Goal: Task Accomplishment & Management: Use online tool/utility

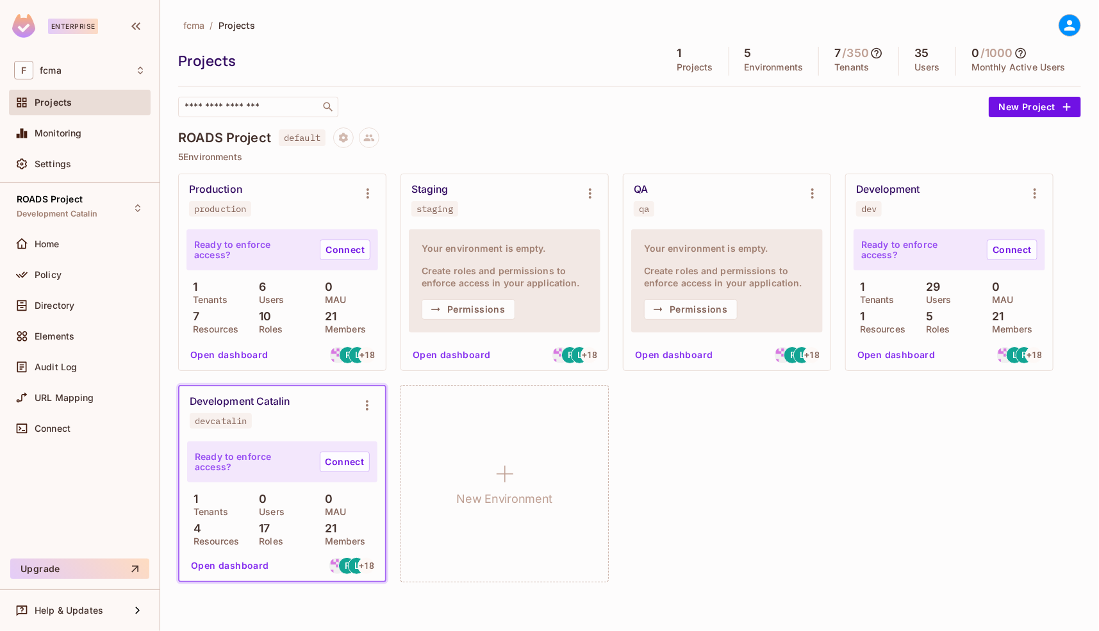
click at [745, 602] on div "fcma / Projects Projects 1 Projects 5 Environments 7 / 350 Tenants 35 Users 0 /…" at bounding box center [629, 315] width 939 height 631
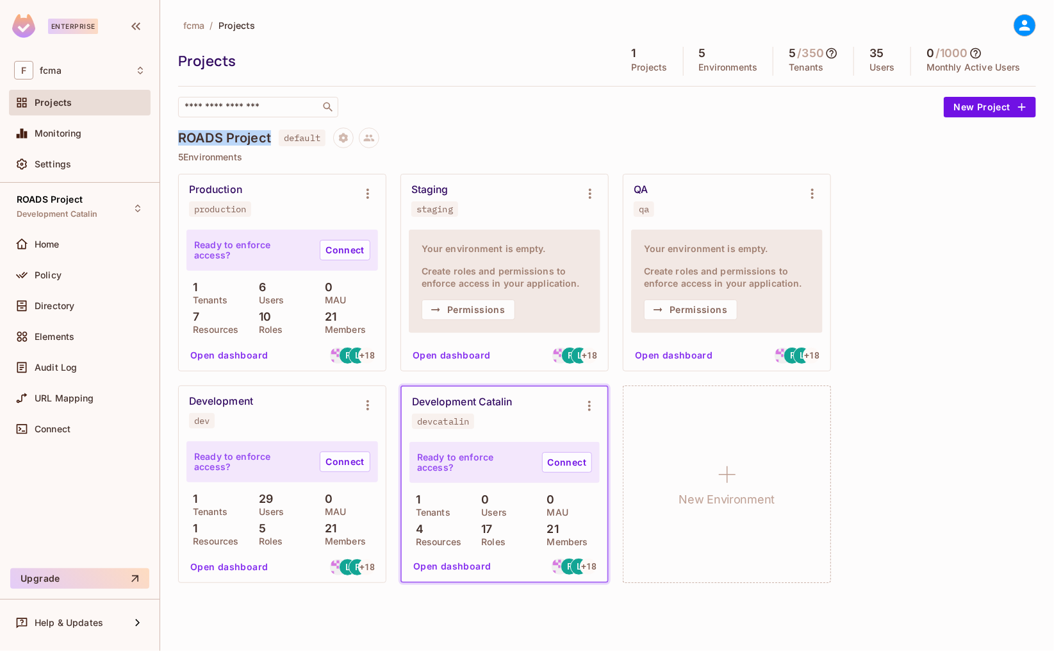
drag, startPoint x: 270, startPoint y: 138, endPoint x: 176, endPoint y: 137, distance: 93.6
click at [176, 137] on div "fcma / Projects Projects 1 Projects 5 Environments 5 / 350 Tenants 35 Users 0 /…" at bounding box center [607, 325] width 894 height 651
click at [447, 138] on div "ROADS Project default" at bounding box center [607, 138] width 858 height 21
click at [465, 567] on button "Open dashboard" at bounding box center [452, 566] width 88 height 21
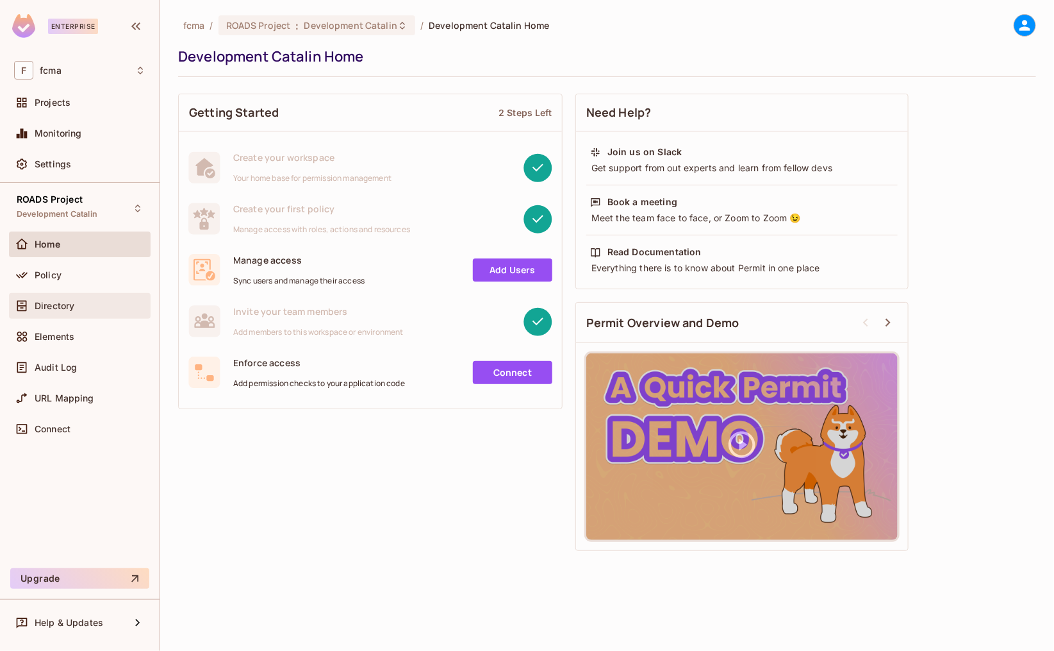
click at [56, 303] on span "Directory" at bounding box center [55, 306] width 40 height 10
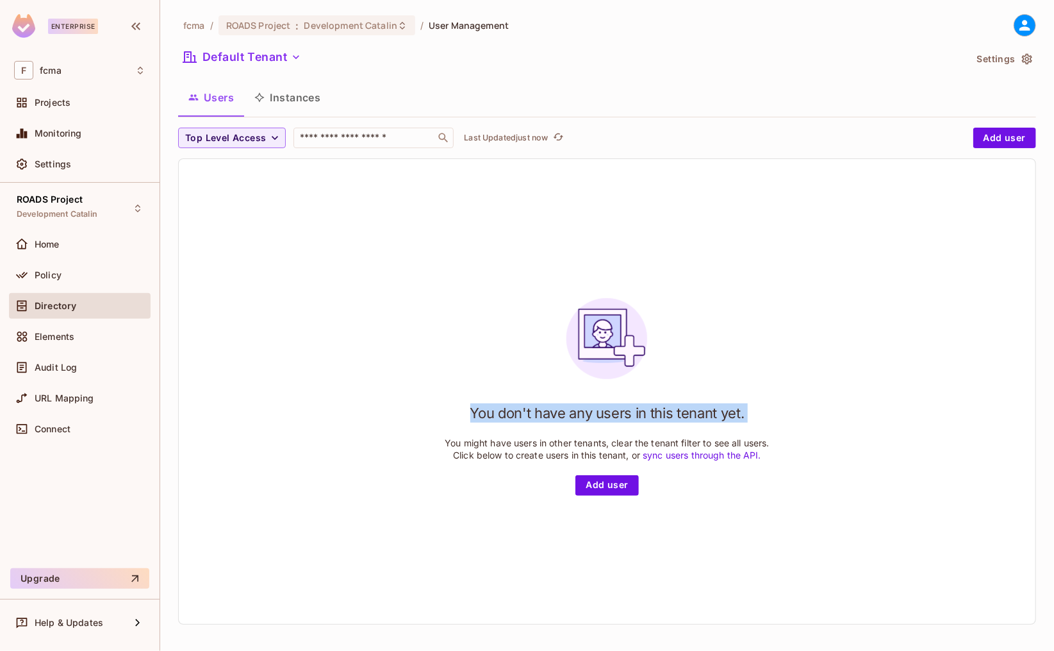
drag, startPoint x: 224, startPoint y: 171, endPoint x: 241, endPoint y: 398, distance: 227.6
click at [241, 398] on div "You don't have any users in this tenant yet. You might have users in other tena…" at bounding box center [607, 391] width 857 height 465
click at [407, 238] on div "You don't have any users in this tenant yet. You might have users in other tena…" at bounding box center [607, 391] width 857 height 465
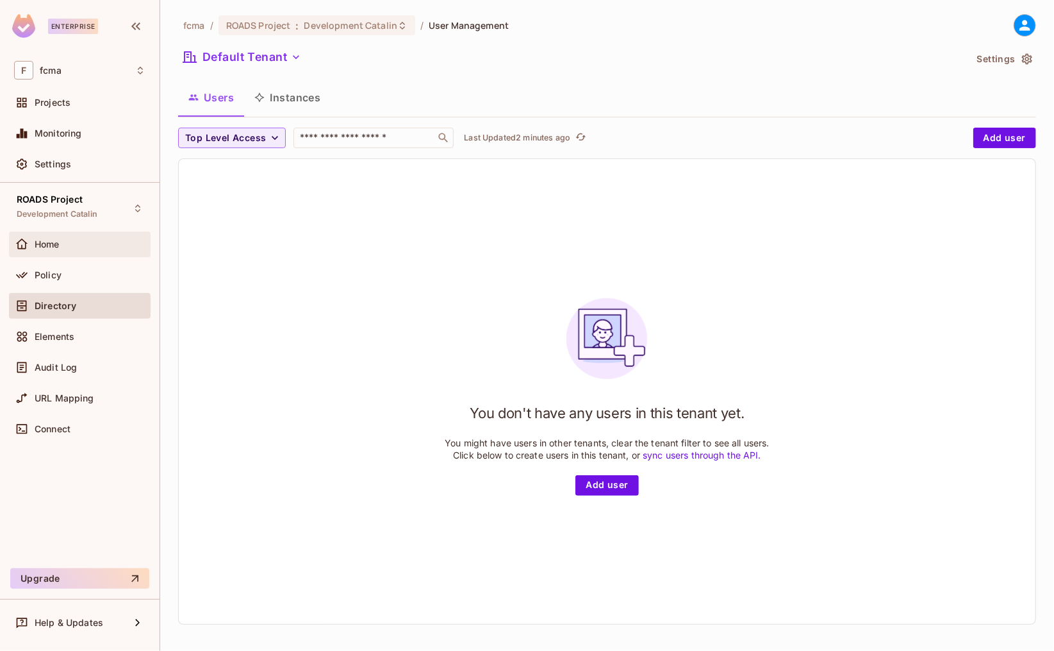
click at [49, 246] on span "Home" at bounding box center [47, 244] width 25 height 10
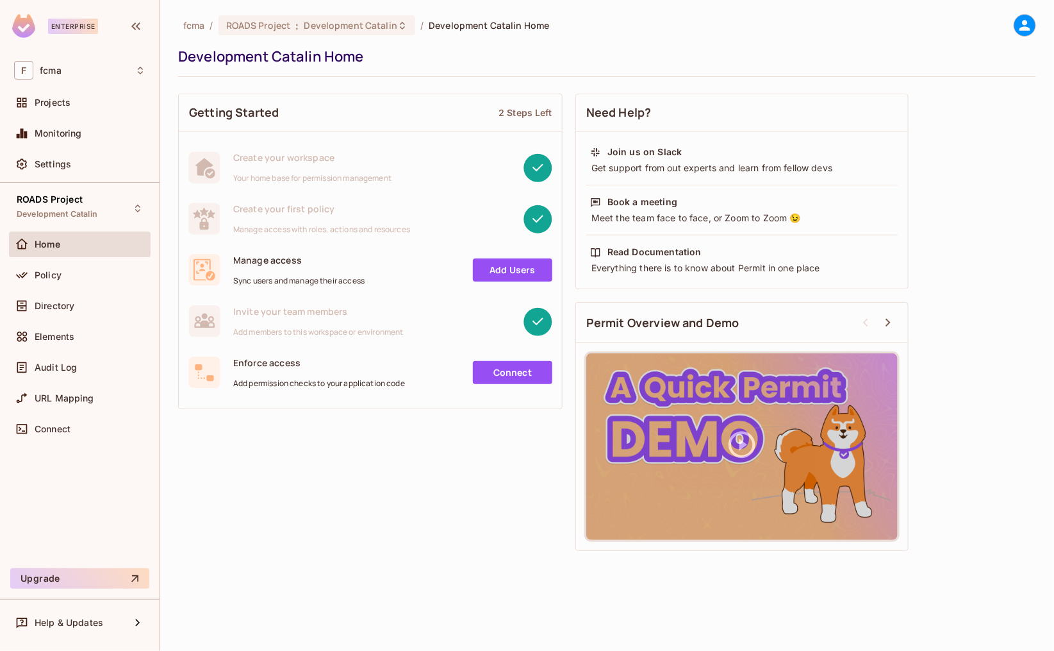
click at [324, 452] on div "Getting Started 2 Steps Left Create your workspace Your home base for permissio…" at bounding box center [607, 322] width 858 height 470
click at [58, 99] on span "Projects" at bounding box center [53, 102] width 36 height 10
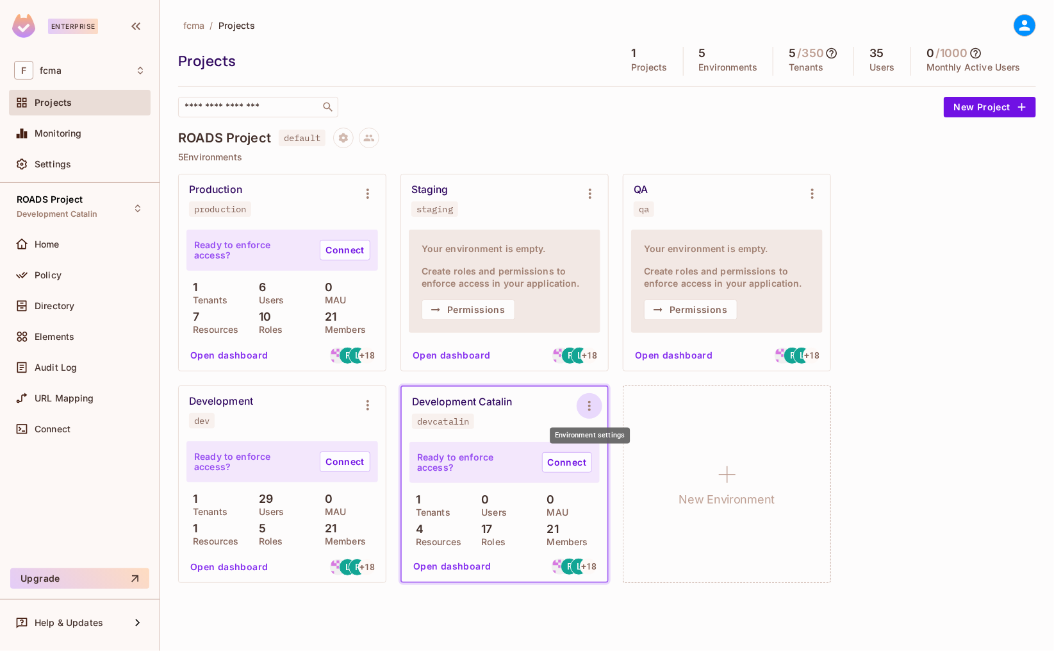
click at [589, 406] on icon "Environment settings" at bounding box center [589, 405] width 15 height 15
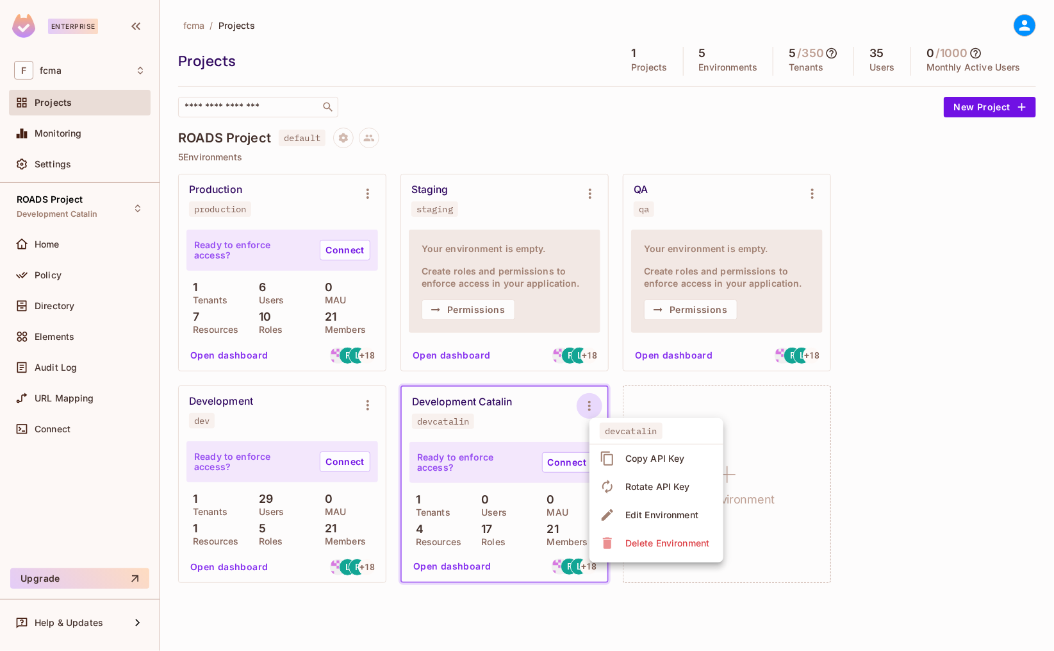
click at [925, 403] on div at bounding box center [527, 325] width 1054 height 651
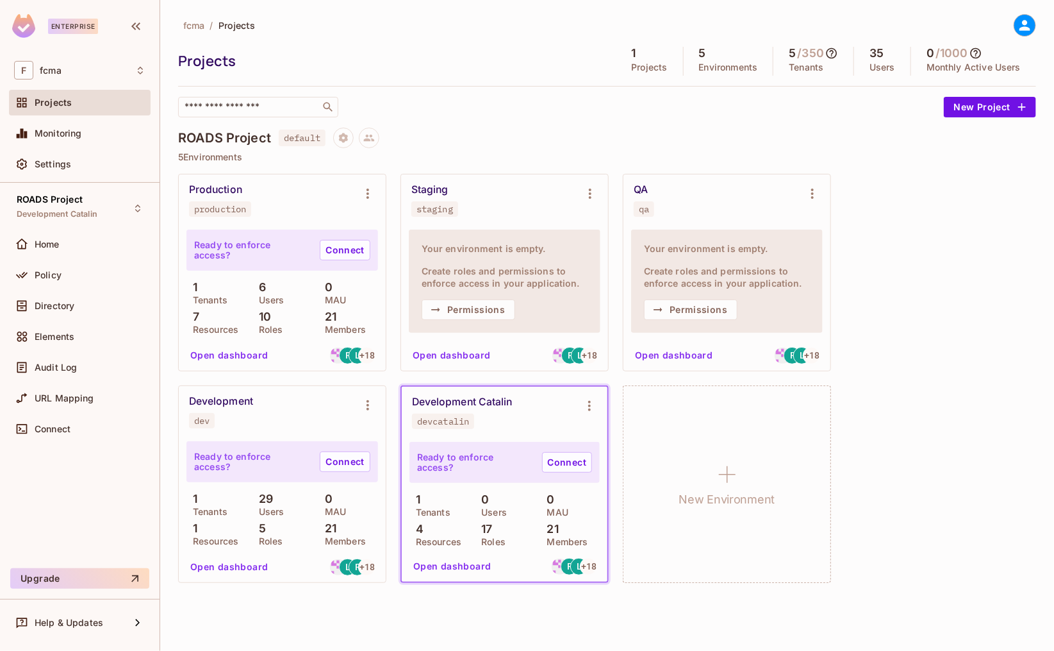
click at [444, 420] on div "devcatalin" at bounding box center [443, 421] width 52 height 10
click at [473, 421] on span "devcatalin" at bounding box center [443, 420] width 62 height 15
drag, startPoint x: 472, startPoint y: 422, endPoint x: 415, endPoint y: 427, distance: 57.2
click at [415, 427] on span "devcatalin" at bounding box center [443, 420] width 62 height 15
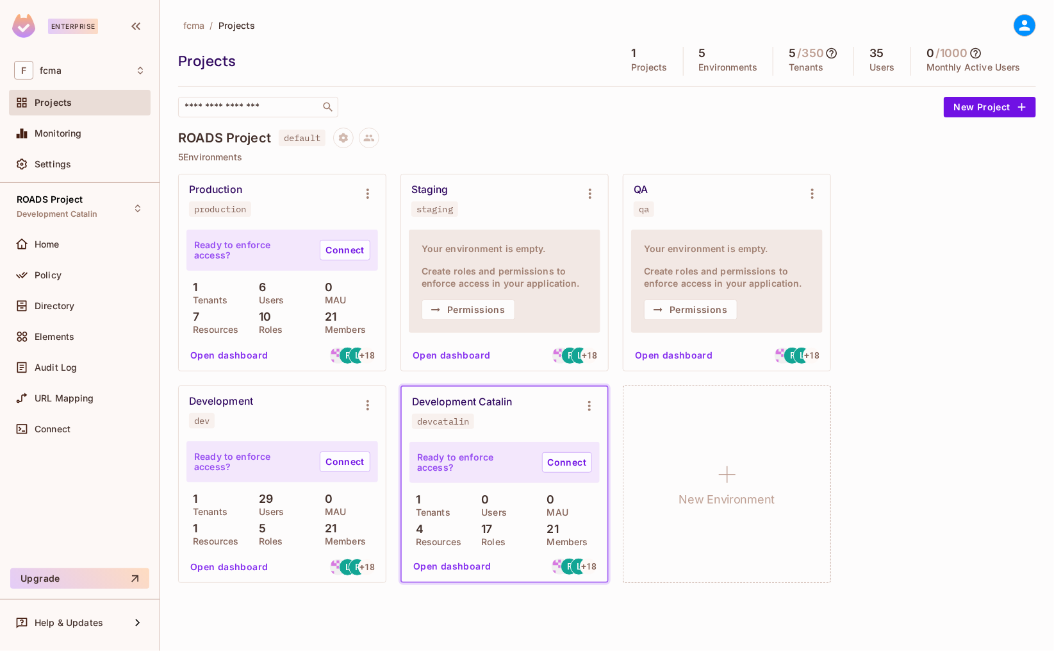
click at [493, 401] on div "Development Catalin" at bounding box center [462, 401] width 101 height 13
click at [53, 273] on span "Policy" at bounding box center [48, 275] width 27 height 10
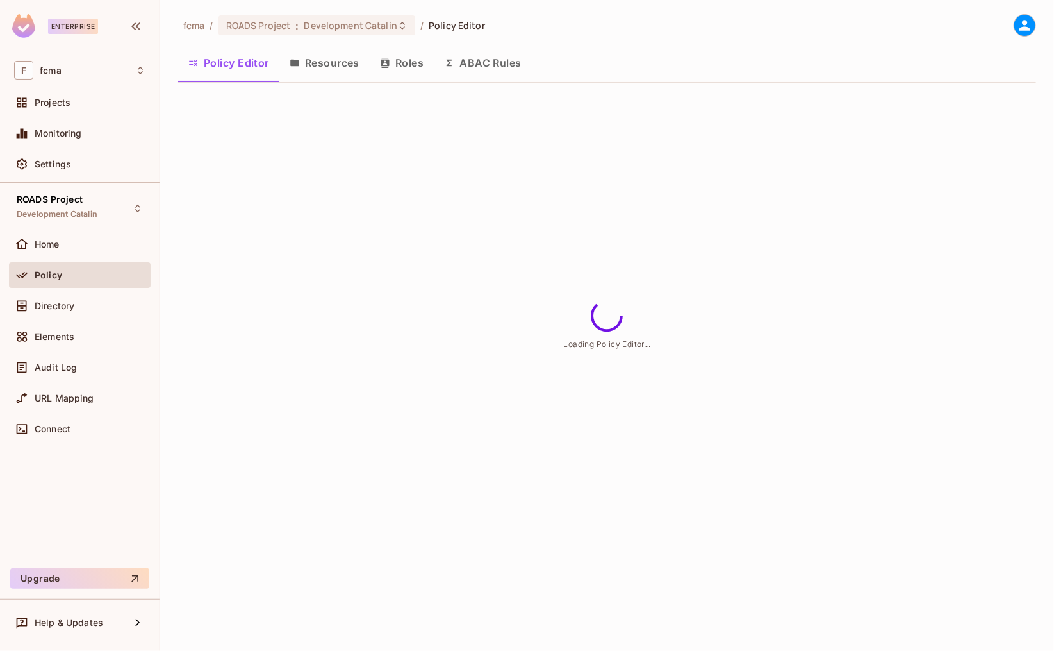
click at [338, 65] on button "Resources" at bounding box center [324, 63] width 90 height 32
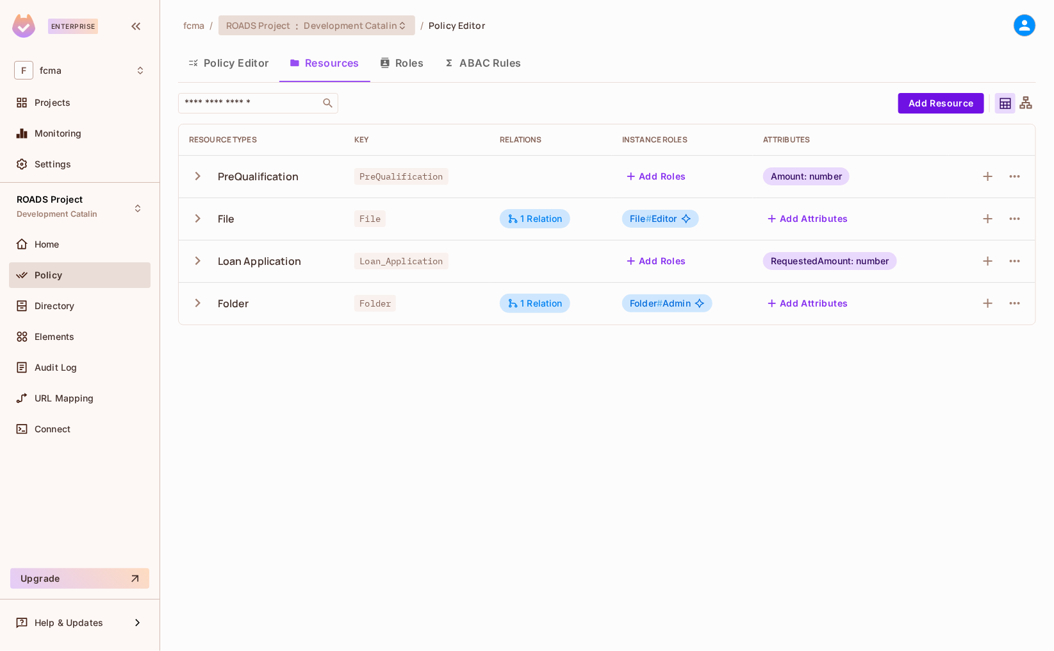
click at [350, 29] on span "Development Catalin" at bounding box center [351, 25] width 94 height 12
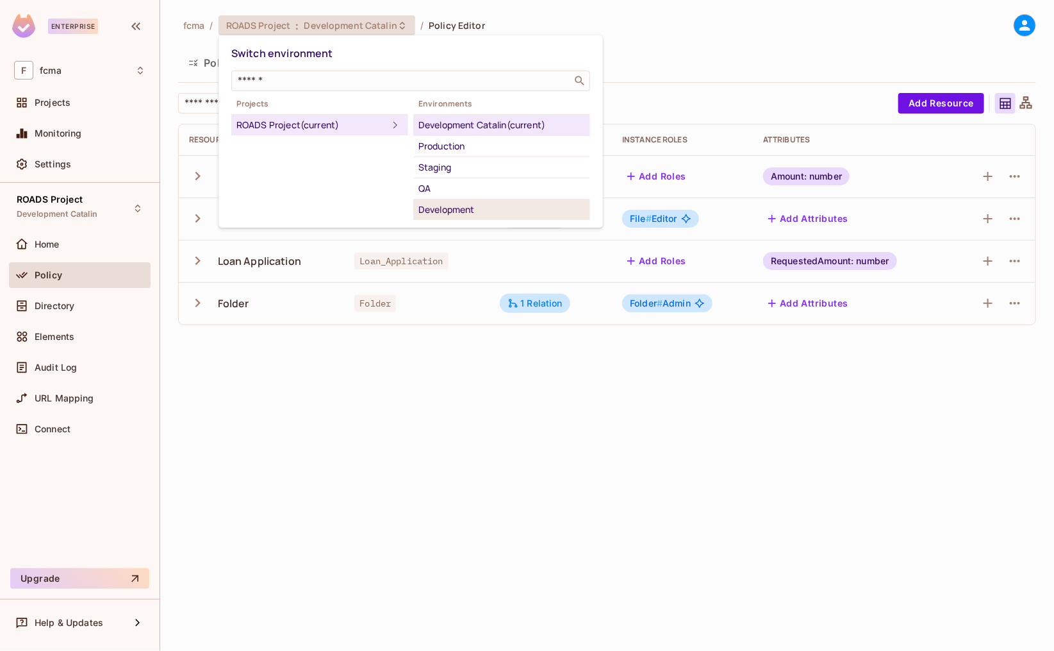
click at [462, 207] on div "Development" at bounding box center [502, 209] width 167 height 15
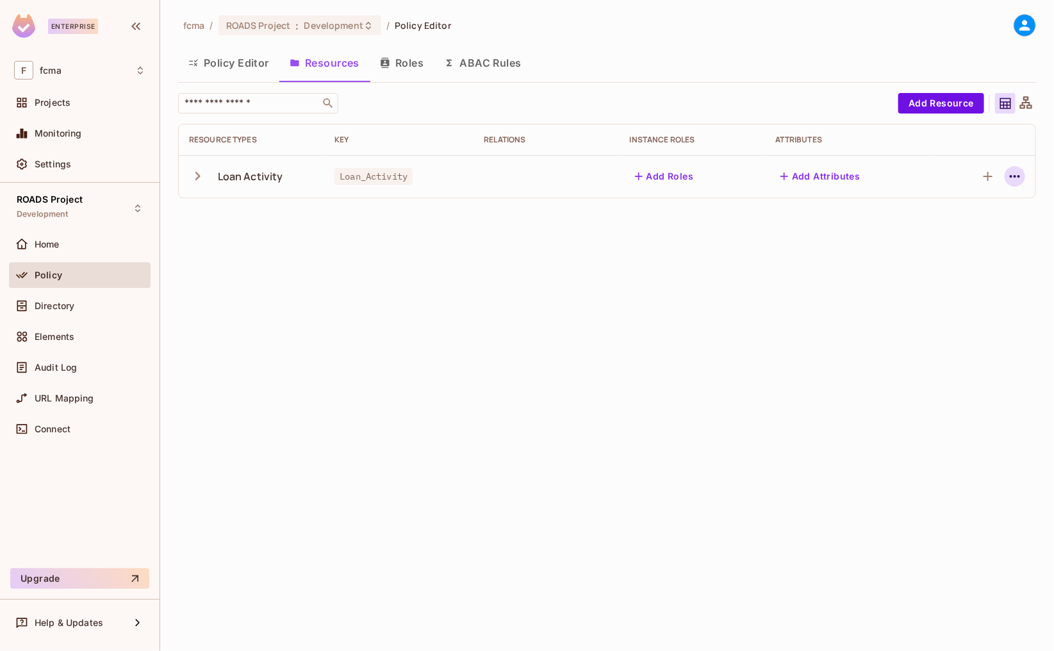
click at [1012, 179] on icon "button" at bounding box center [1015, 176] width 15 height 15
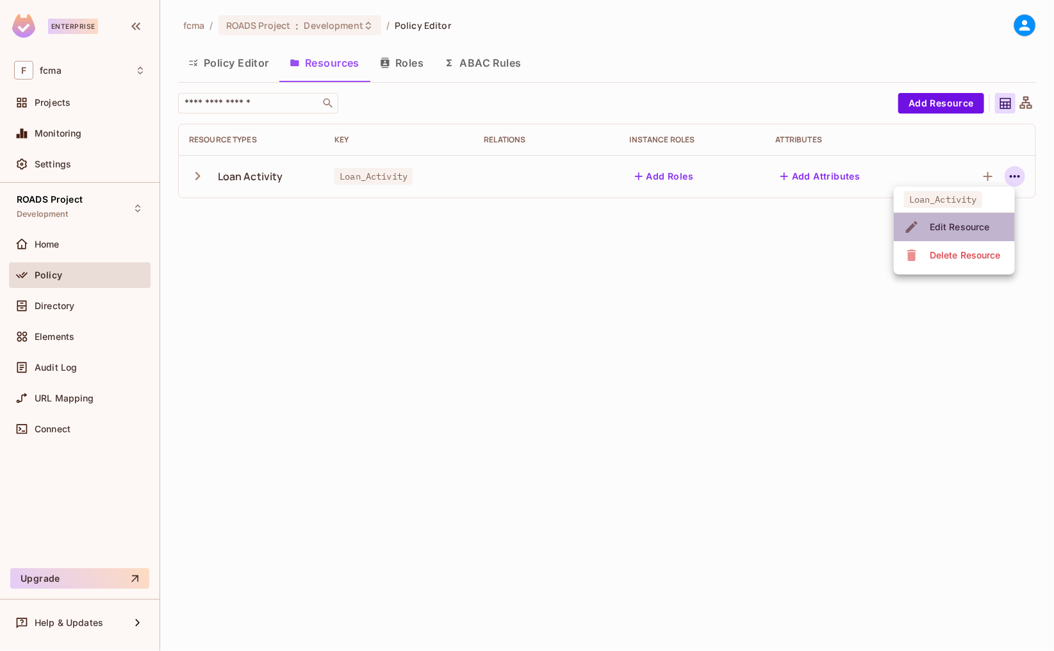
click at [964, 219] on span "Edit Resource" at bounding box center [960, 227] width 68 height 21
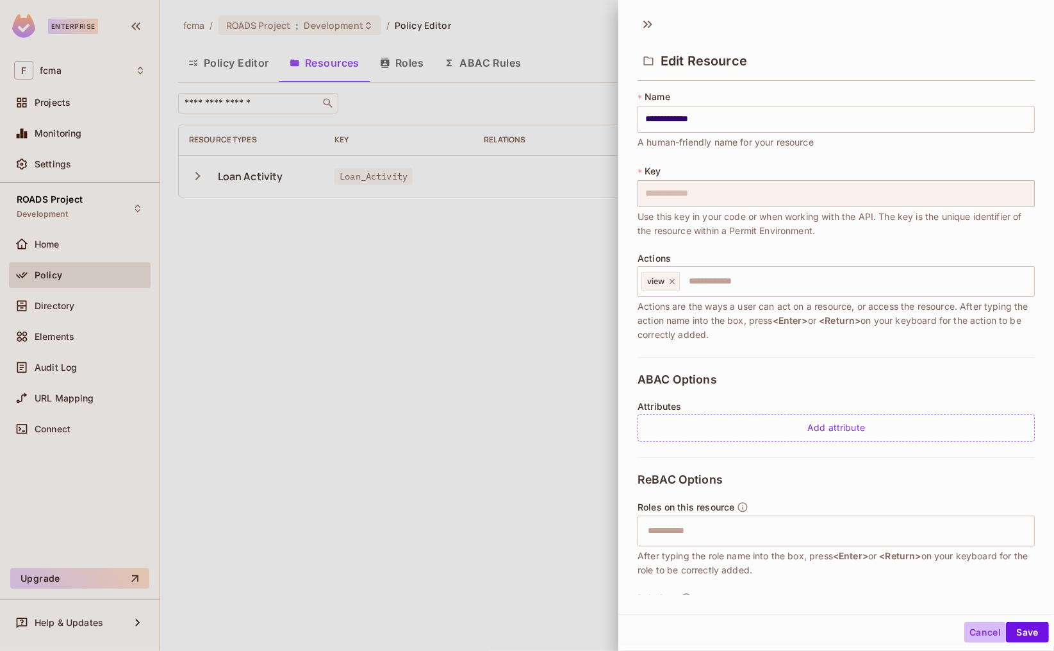
click at [976, 633] on button "Cancel" at bounding box center [986, 632] width 42 height 21
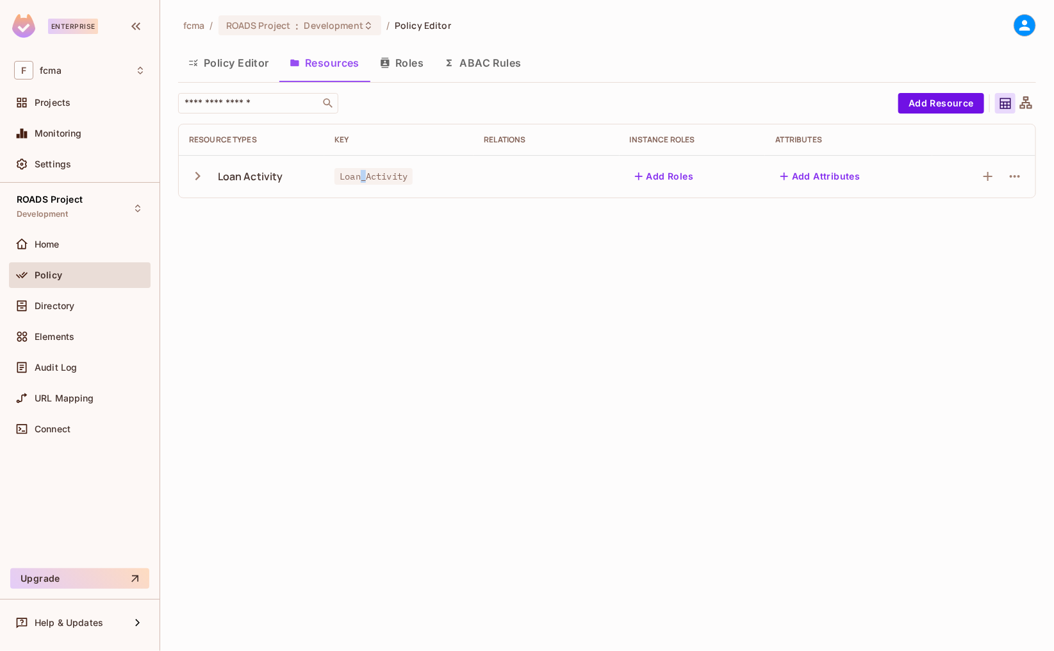
click at [361, 176] on span "Loan_Activity" at bounding box center [374, 176] width 78 height 17
click at [320, 20] on span "Development" at bounding box center [333, 25] width 59 height 12
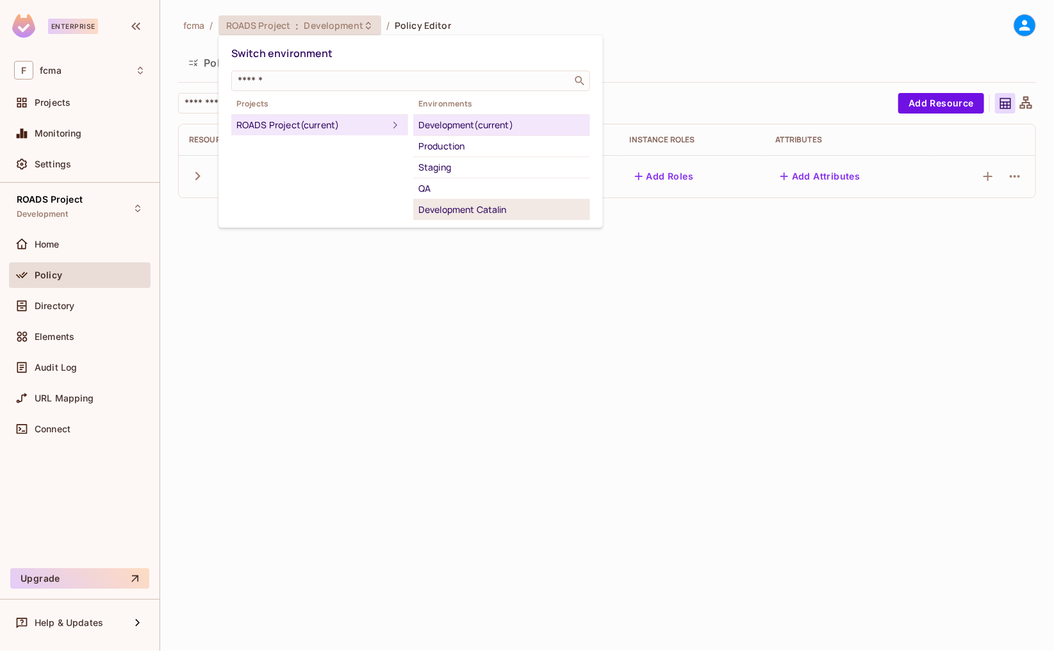
click at [487, 208] on div "Development Catalin" at bounding box center [502, 209] width 167 height 15
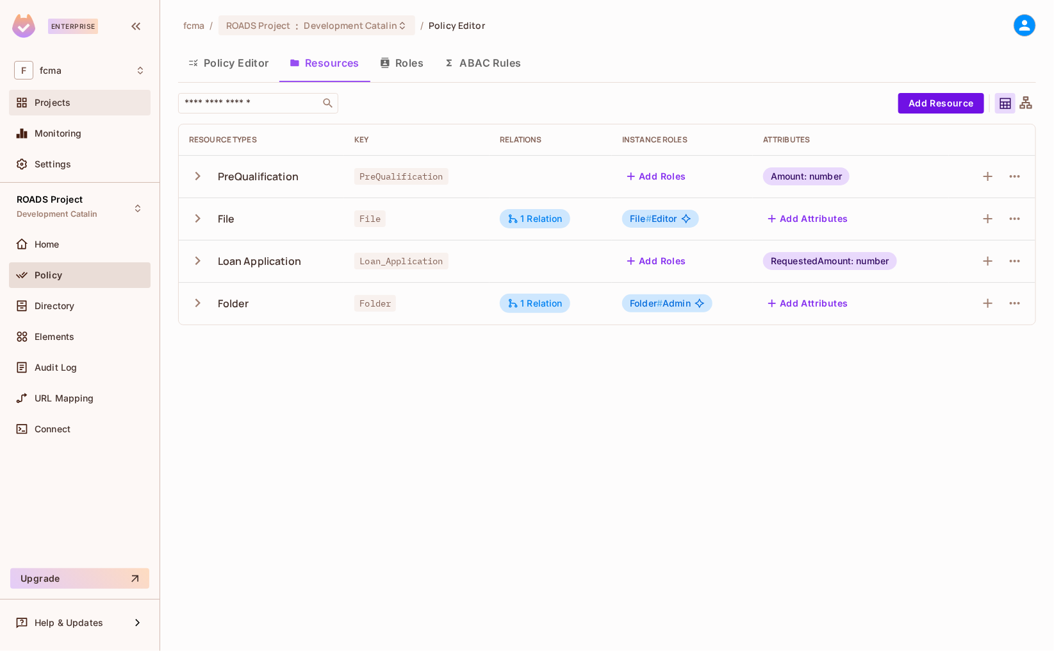
click at [53, 101] on span "Projects" at bounding box center [53, 102] width 36 height 10
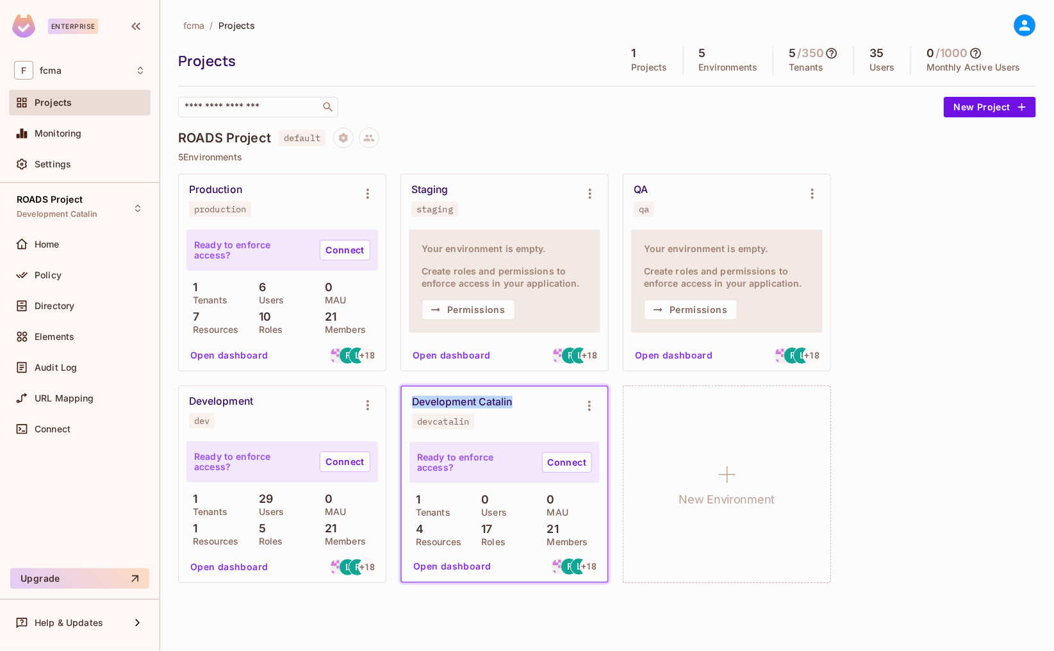
drag, startPoint x: 513, startPoint y: 398, endPoint x: 412, endPoint y: 398, distance: 100.6
click at [412, 398] on div "Development Catalin devcatalin" at bounding box center [494, 411] width 165 height 33
click at [589, 402] on icon "Environment settings" at bounding box center [589, 406] width 3 height 10
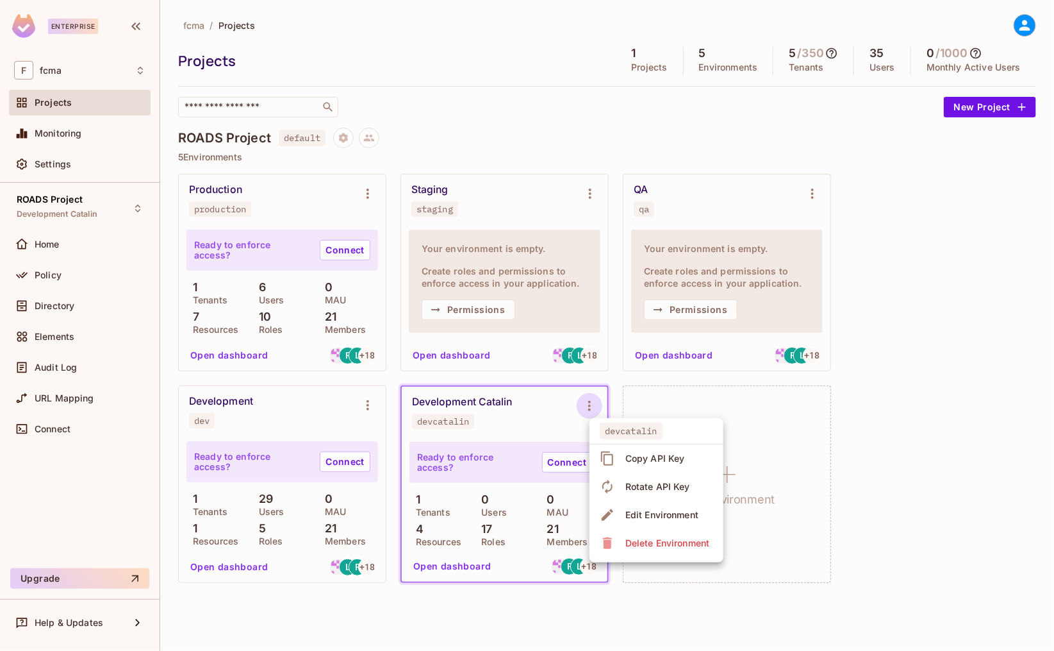
click at [544, 414] on div at bounding box center [527, 325] width 1054 height 651
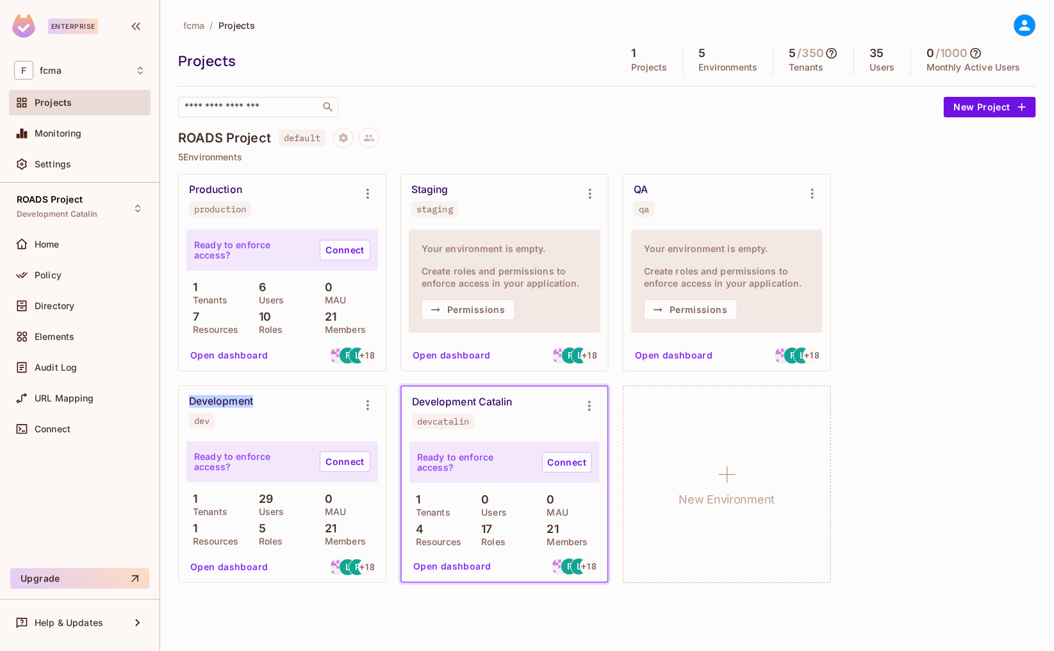
drag, startPoint x: 257, startPoint y: 399, endPoint x: 190, endPoint y: 399, distance: 66.7
click at [190, 399] on div "Development dev" at bounding box center [272, 411] width 166 height 33
click at [942, 386] on div "Production production Ready to enforce access? Connect 1 Tenants 6 Users 0 MAU …" at bounding box center [607, 378] width 858 height 409
drag, startPoint x: 429, startPoint y: 60, endPoint x: 545, endPoint y: 498, distance: 452.7
click at [429, 60] on div "Projects" at bounding box center [393, 60] width 431 height 19
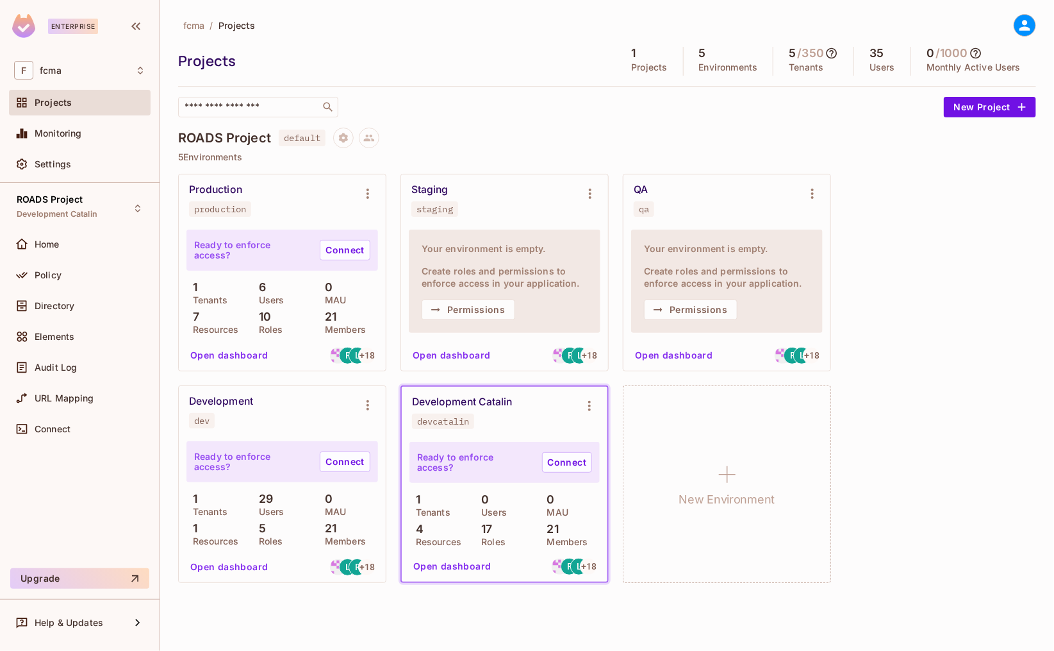
click at [445, 422] on div "devcatalin" at bounding box center [443, 421] width 52 height 10
click at [444, 422] on div "devcatalin" at bounding box center [443, 421] width 52 height 10
click at [438, 424] on div "devcatalin" at bounding box center [443, 421] width 52 height 10
click at [495, 617] on div "fcma / Projects Projects 1 Projects 5 Environments 5 / 350 Tenants 35 Users 0 /…" at bounding box center [607, 325] width 894 height 651
click at [202, 419] on div "dev" at bounding box center [201, 420] width 15 height 10
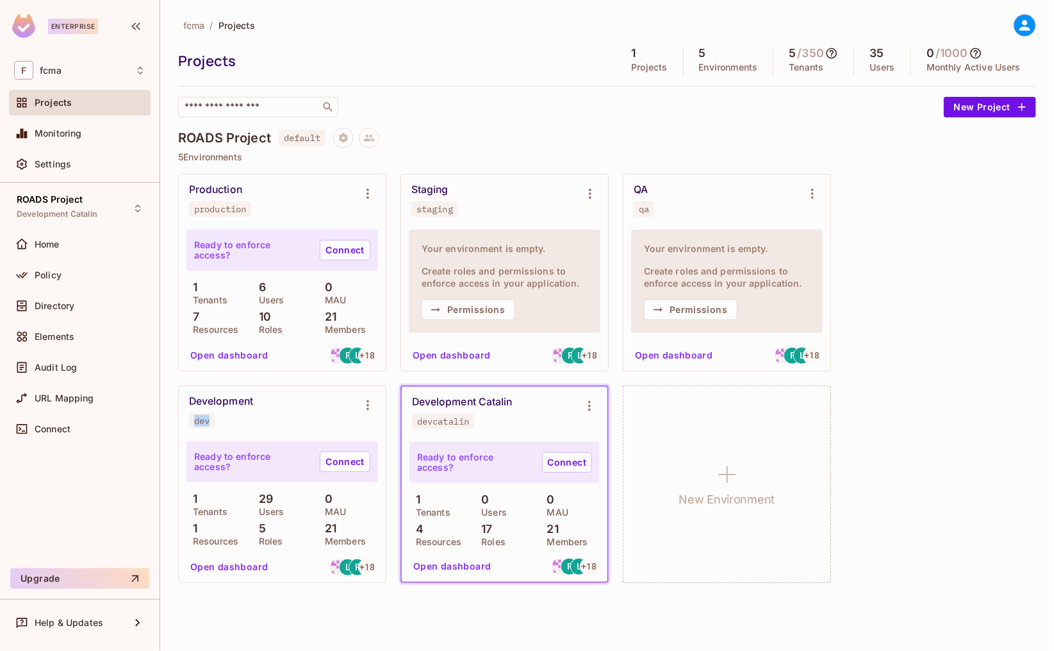
click at [202, 420] on div "dev" at bounding box center [201, 420] width 15 height 10
click at [1031, 374] on div "Production production Ready to enforce access? Connect 1 Tenants 6 Users 0 MAU …" at bounding box center [607, 378] width 858 height 409
click at [50, 166] on span "Settings" at bounding box center [53, 164] width 37 height 10
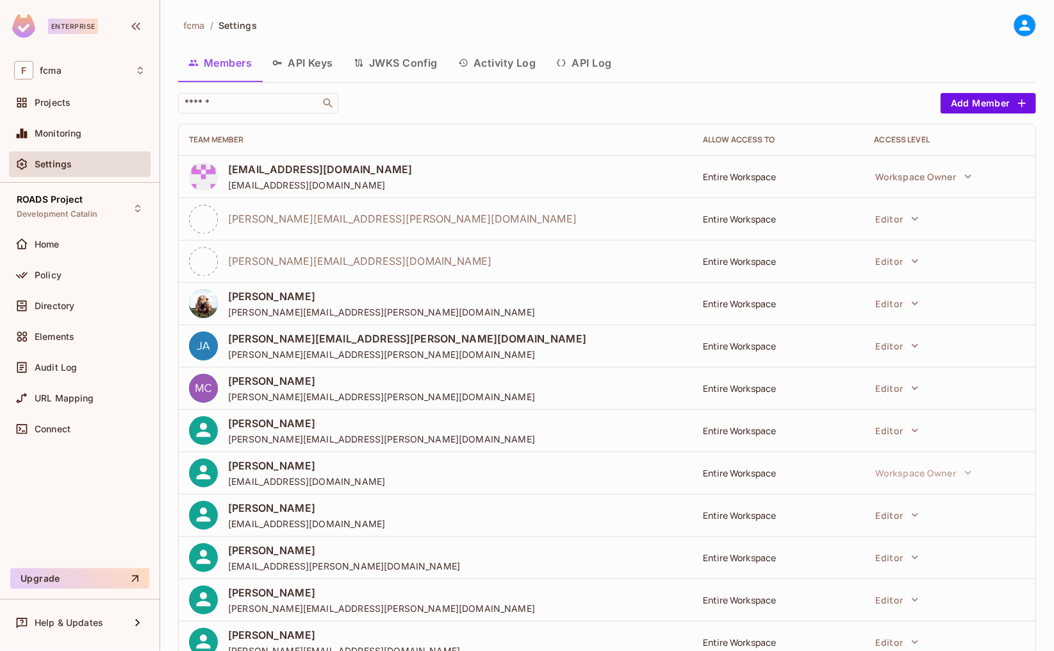
click at [297, 62] on button "API Keys" at bounding box center [302, 63] width 81 height 32
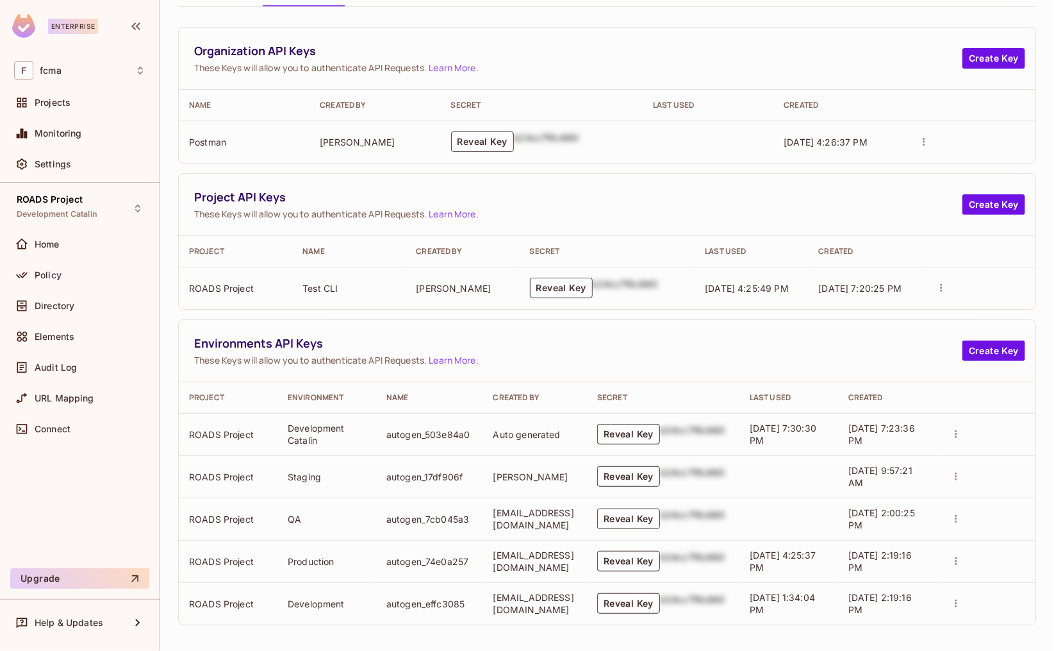
scroll to position [77, 0]
drag, startPoint x: 227, startPoint y: 288, endPoint x: 179, endPoint y: 290, distance: 47.4
click at [179, 290] on td "ROADS Project" at bounding box center [235, 286] width 113 height 42
click at [58, 101] on span "Projects" at bounding box center [53, 102] width 36 height 10
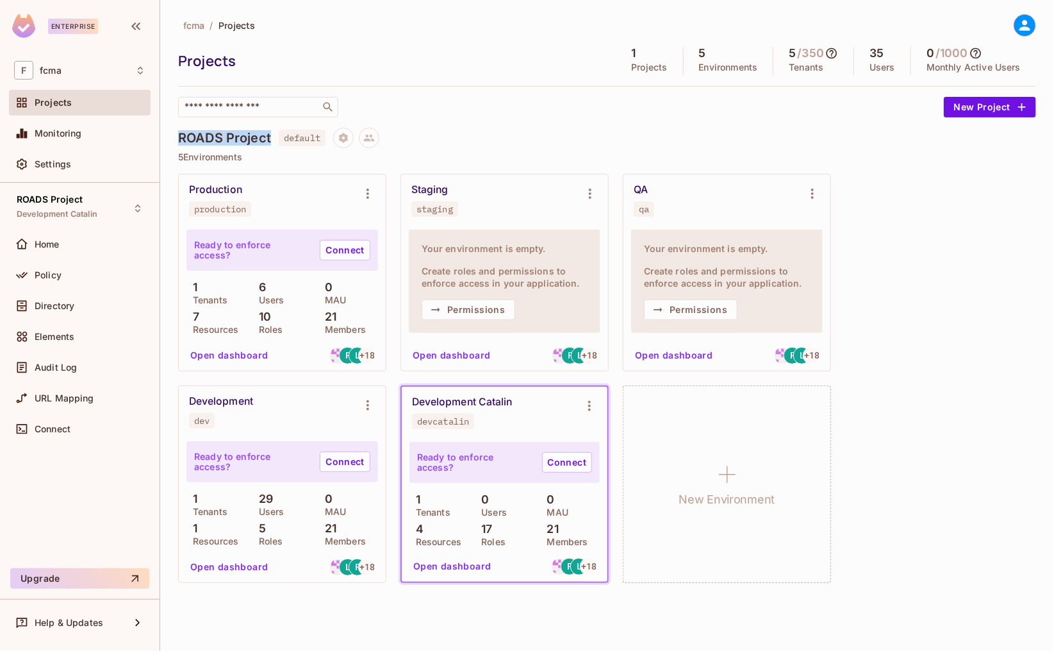
drag, startPoint x: 270, startPoint y: 137, endPoint x: 180, endPoint y: 133, distance: 90.4
click at [180, 133] on div "ROADS Project default" at bounding box center [607, 138] width 858 height 21
click at [304, 136] on span "default" at bounding box center [302, 137] width 47 height 17
drag, startPoint x: 270, startPoint y: 135, endPoint x: 175, endPoint y: 137, distance: 94.9
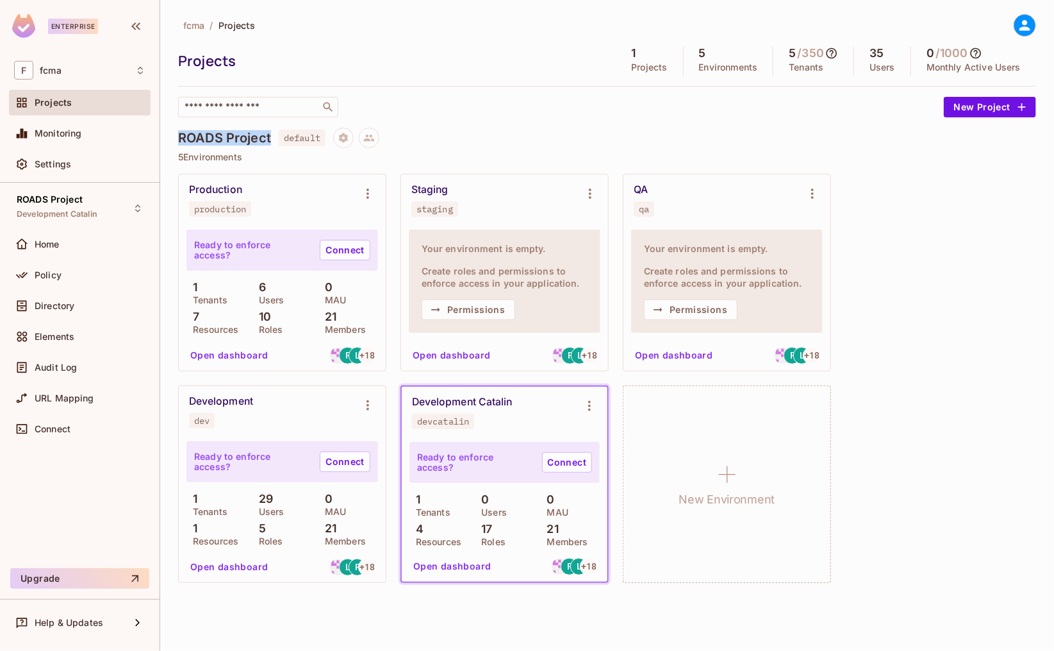
click at [175, 137] on div "fcma / Projects Projects 1 Projects 5 Environments 5 / 350 Tenants 35 Users 0 /…" at bounding box center [607, 325] width 894 height 651
drag, startPoint x: 488, startPoint y: 401, endPoint x: 412, endPoint y: 400, distance: 76.9
click at [412, 400] on div "Development Catalin devcatalin" at bounding box center [494, 411] width 165 height 33
click at [429, 416] on div "devcatalin" at bounding box center [443, 421] width 52 height 10
click at [50, 275] on span "Policy" at bounding box center [48, 275] width 27 height 10
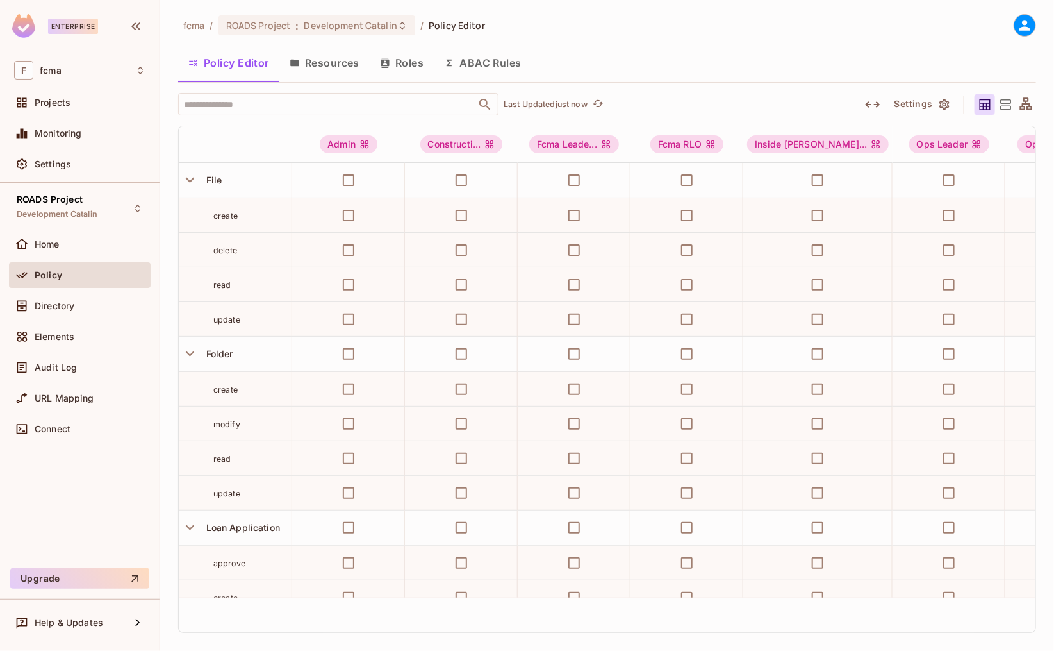
click at [330, 62] on button "Resources" at bounding box center [324, 63] width 90 height 32
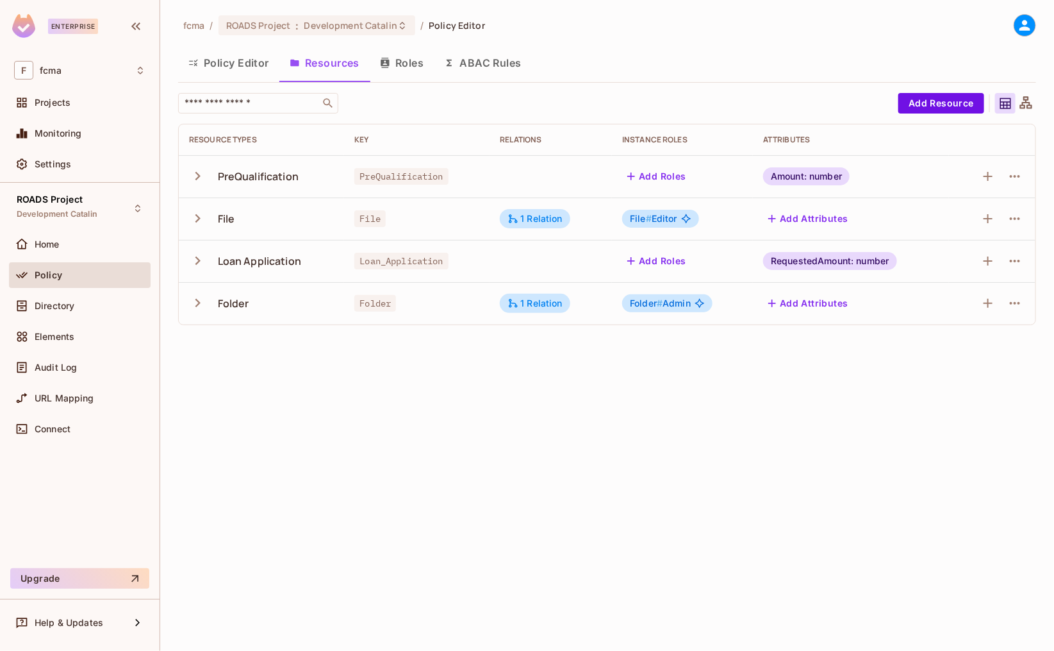
click at [274, 424] on div "fcma / ROADS Project : Development Catalin / Policy Editor Policy Editor Resour…" at bounding box center [607, 325] width 894 height 651
click at [200, 426] on div "fcma / ROADS Project : Development Catalin / Policy Editor Policy Editor Resour…" at bounding box center [607, 325] width 894 height 651
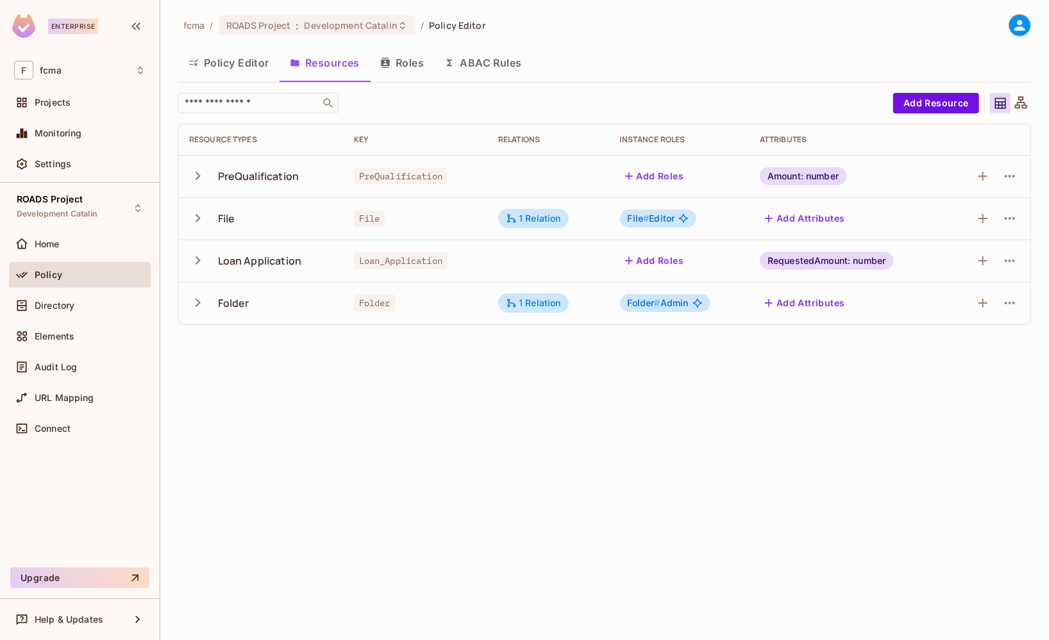
click at [496, 63] on button "ABAC Rules" at bounding box center [483, 63] width 98 height 32
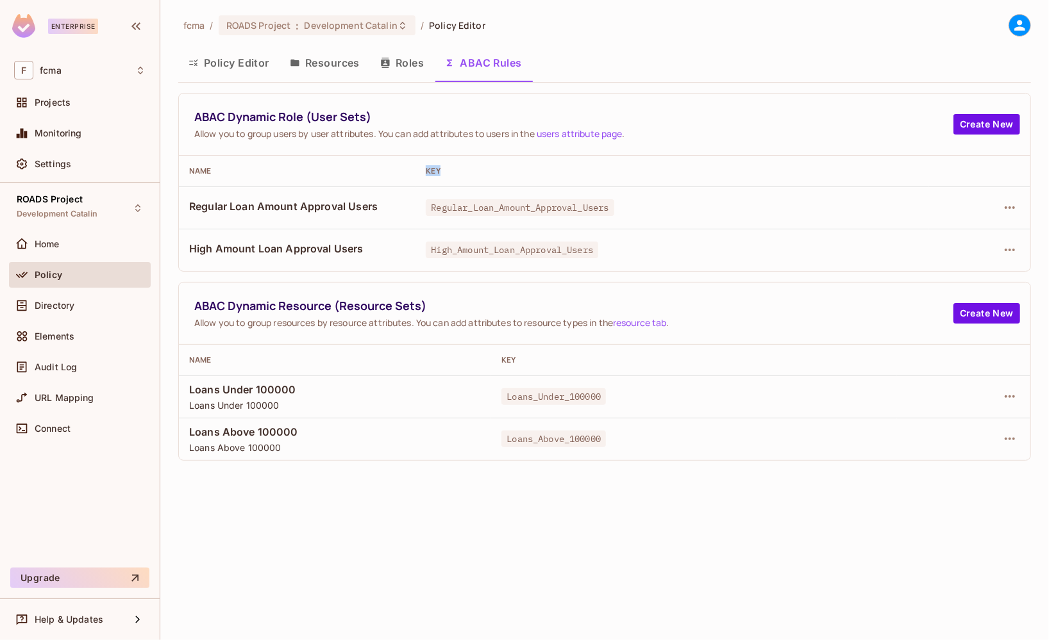
drag, startPoint x: 437, startPoint y: 170, endPoint x: 422, endPoint y: 170, distance: 14.7
click at [426, 170] on div "Key" at bounding box center [672, 171] width 493 height 10
drag, startPoint x: 301, startPoint y: 116, endPoint x: 188, endPoint y: 116, distance: 112.8
click at [188, 116] on div "ABAC Dynamic Role (User Sets) Allow you to group users by user attributes. You …" at bounding box center [604, 125] width 851 height 62
drag, startPoint x: 365, startPoint y: 115, endPoint x: 310, endPoint y: 115, distance: 54.5
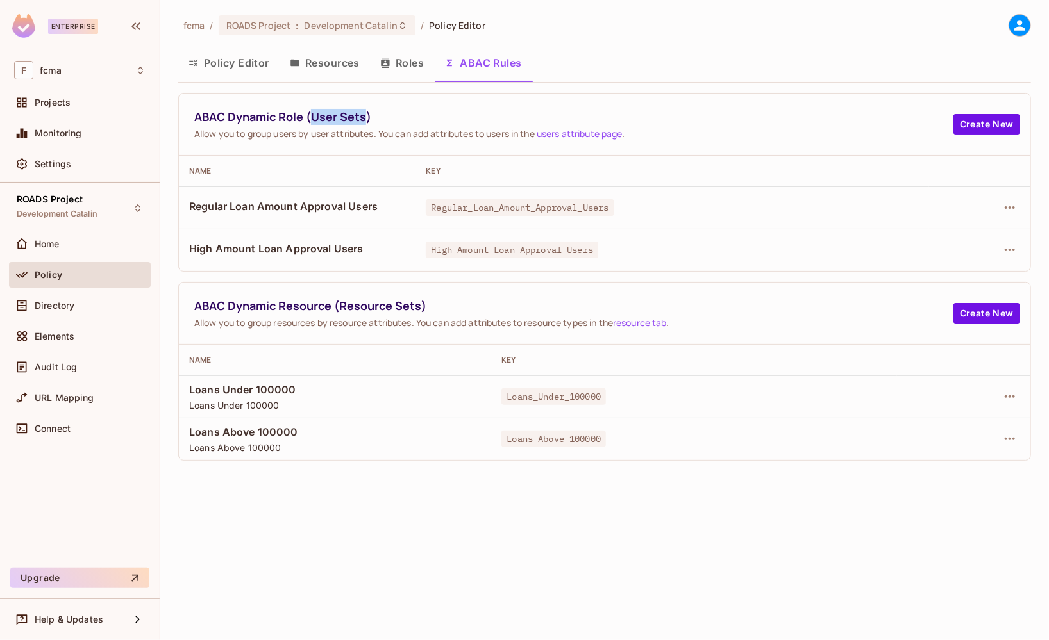
click at [310, 115] on span "ABAC Dynamic Role (User Sets)" at bounding box center [573, 117] width 759 height 16
copy span "User Sets"
click at [411, 67] on button "Roles" at bounding box center [402, 63] width 64 height 32
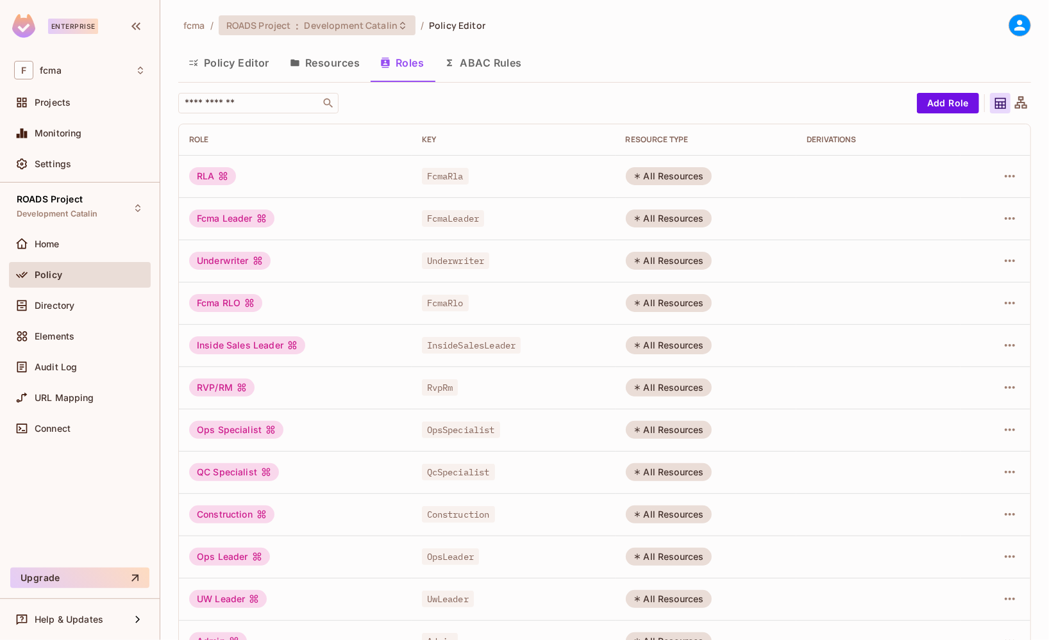
click at [400, 27] on icon at bounding box center [402, 25] width 5 height 8
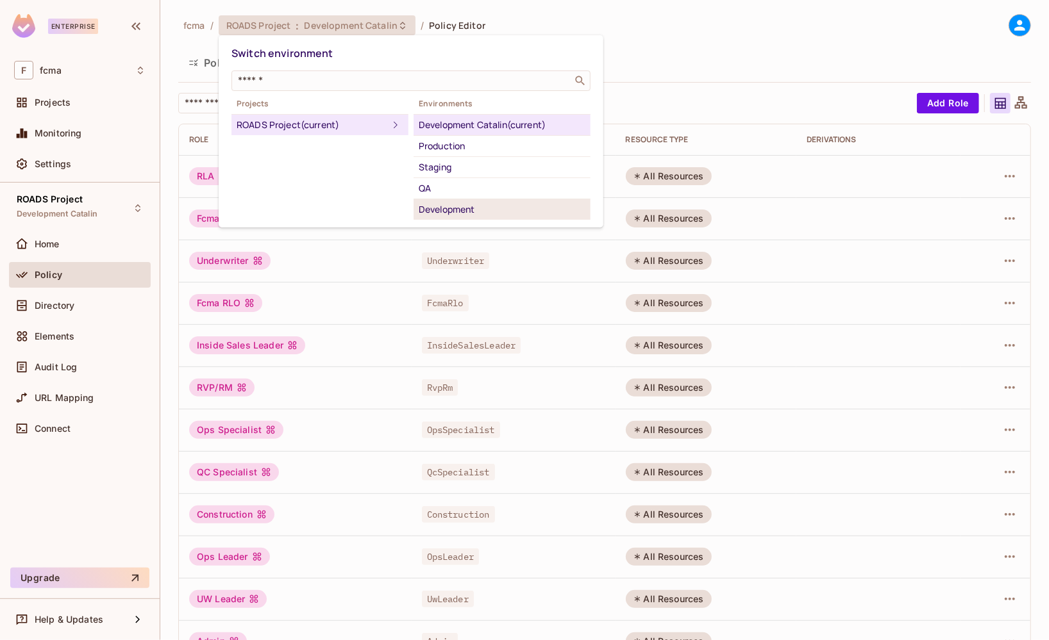
click at [461, 208] on div "Development" at bounding box center [502, 209] width 167 height 15
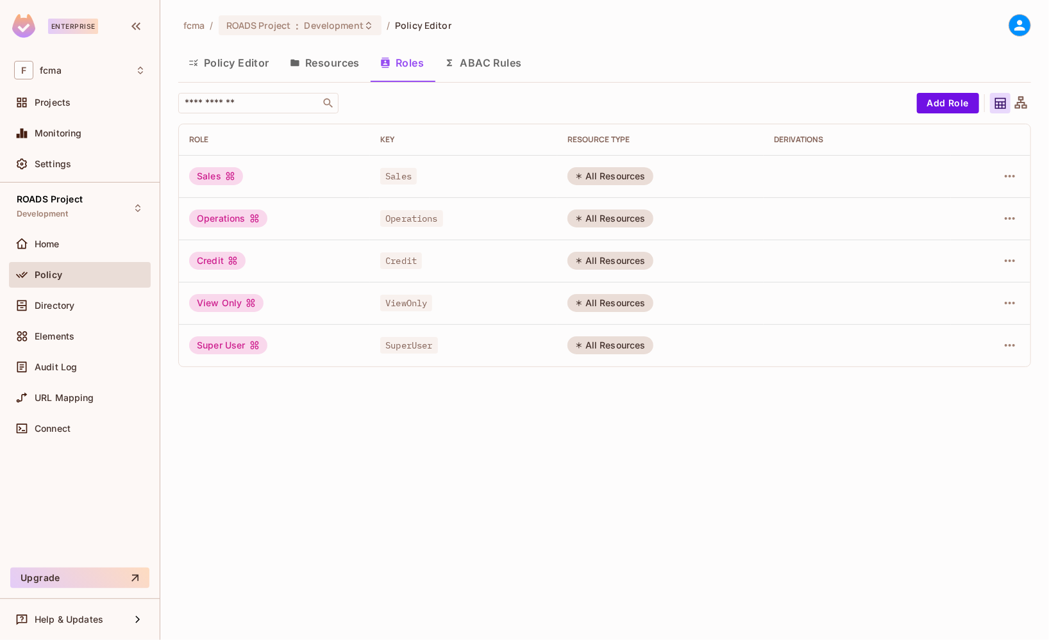
click at [494, 53] on button "ABAC Rules" at bounding box center [483, 63] width 98 height 32
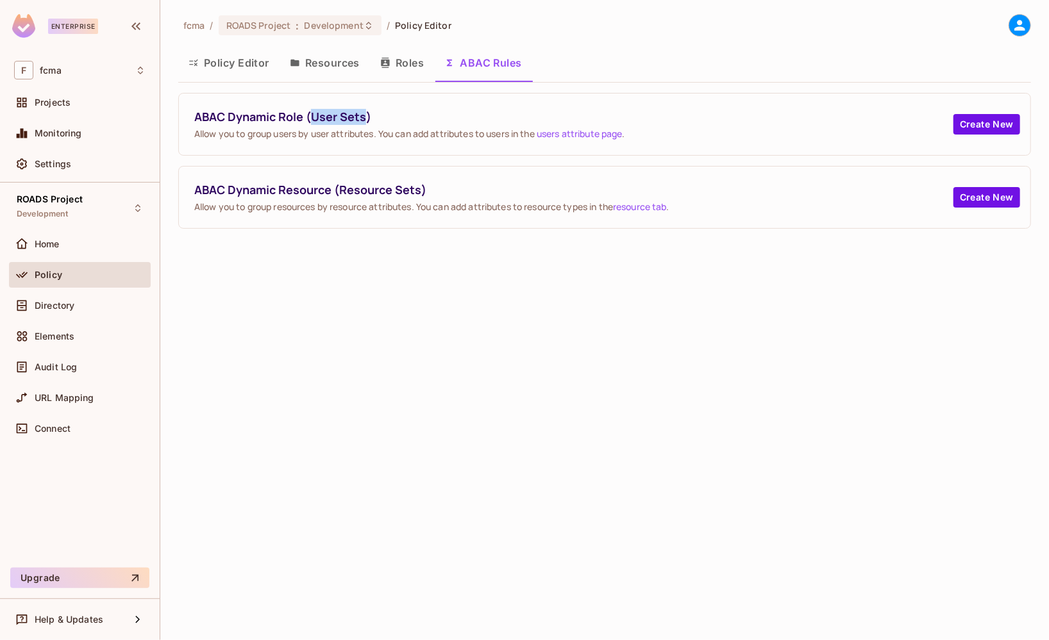
drag, startPoint x: 311, startPoint y: 115, endPoint x: 365, endPoint y: 117, distance: 53.9
click at [365, 117] on span "ABAC Dynamic Role (User Sets)" at bounding box center [573, 117] width 759 height 16
copy span "User Sets"
click at [551, 20] on div "fcma / ROADS Project : Development / Policy Editor" at bounding box center [604, 25] width 853 height 22
click at [364, 26] on icon at bounding box center [368, 26] width 10 height 10
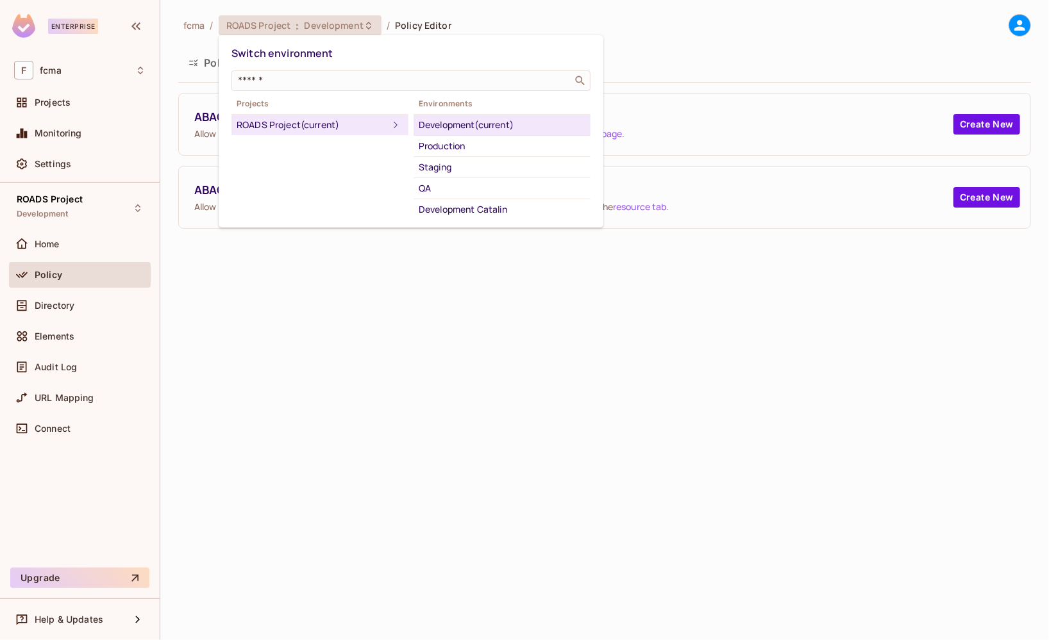
click at [485, 18] on div at bounding box center [524, 320] width 1049 height 640
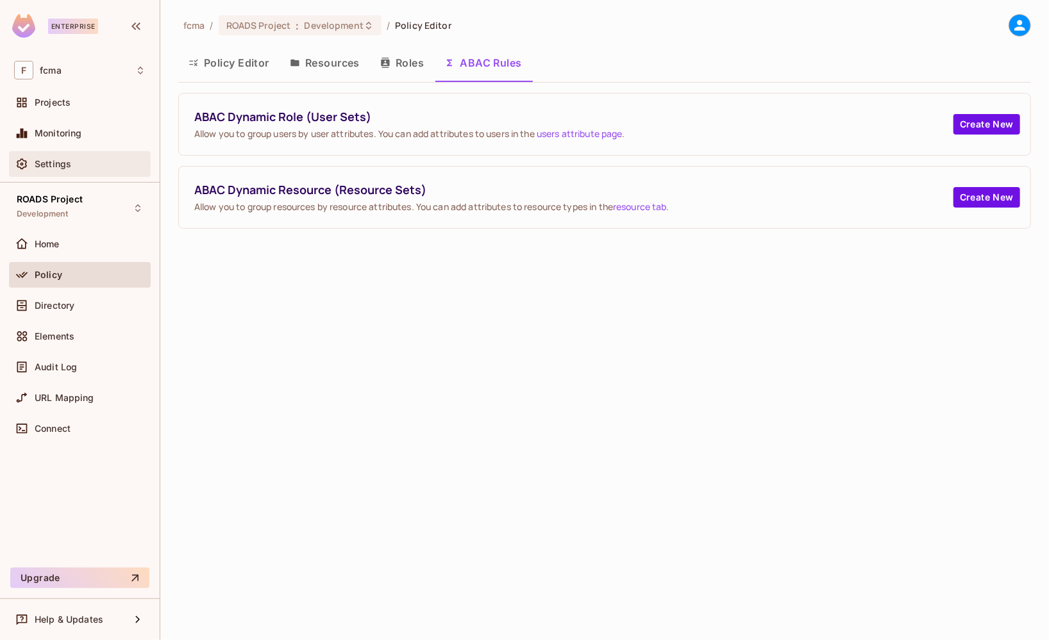
click at [51, 165] on span "Settings" at bounding box center [53, 164] width 37 height 10
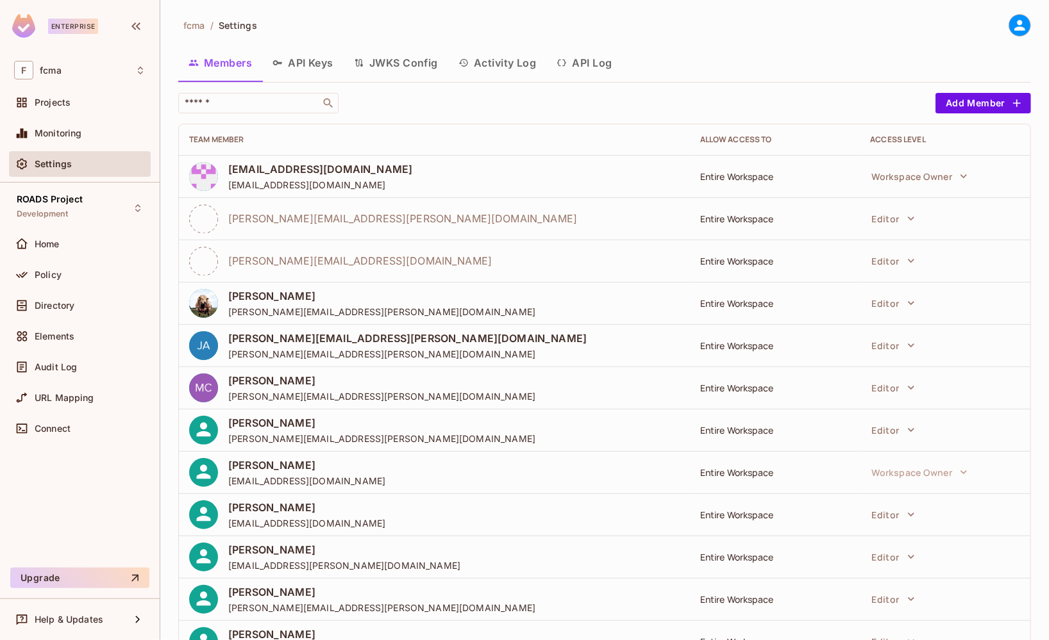
click at [313, 60] on button "API Keys" at bounding box center [302, 63] width 81 height 32
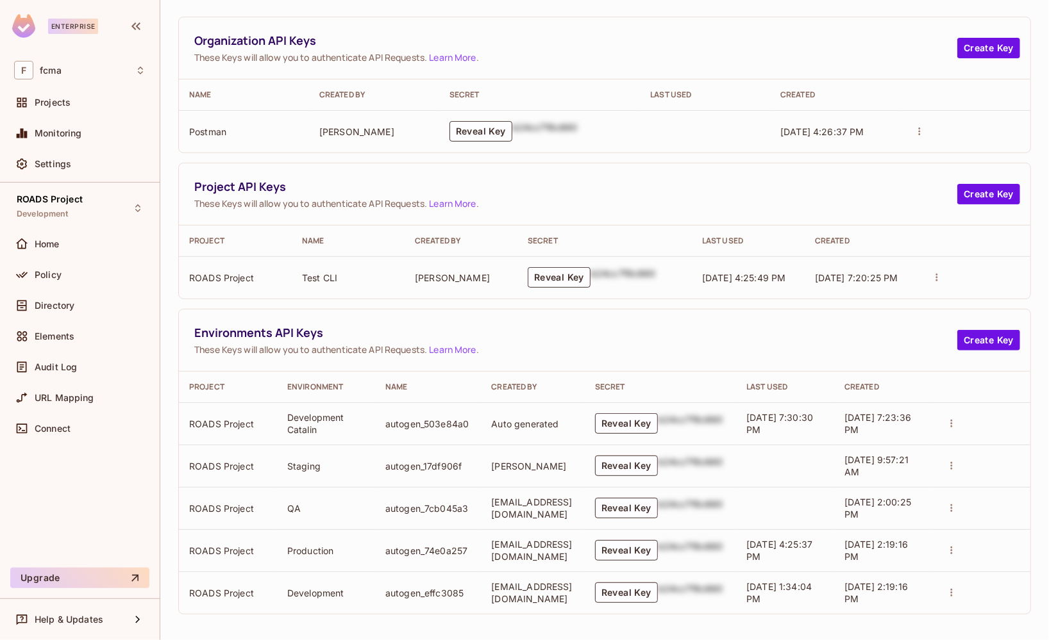
scroll to position [88, 0]
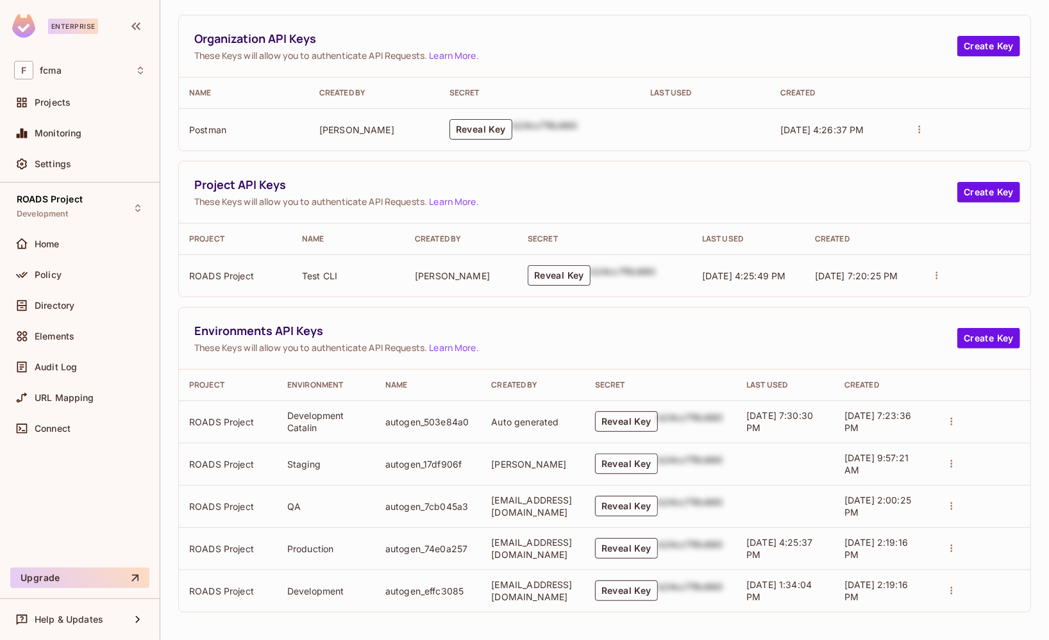
click at [634, 421] on button "Reveal Key" at bounding box center [626, 422] width 63 height 21
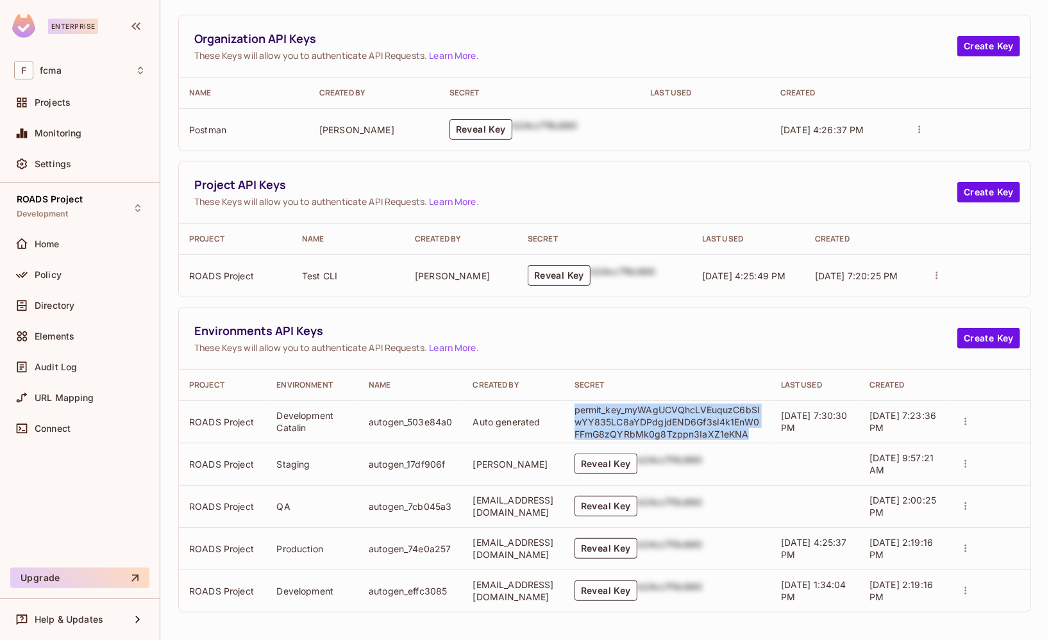
drag, startPoint x: 747, startPoint y: 432, endPoint x: 567, endPoint y: 410, distance: 181.4
click at [567, 410] on td "permit_key_myWAgUCVQhcLVEuquzC6bSlwYY835LC8aYDPdgjdEND6Gf3sI4k1EnW0FFmG8zQYRbMk…" at bounding box center [667, 422] width 206 height 42
copy p "permit_key_myWAgUCVQhcLVEuquzC6bSlwYY835LC8aYDPdgjdEND6Gf3sI4k1EnW0FFmG8zQYRbMk…"
click at [664, 334] on span "Environments API Keys" at bounding box center [575, 331] width 763 height 16
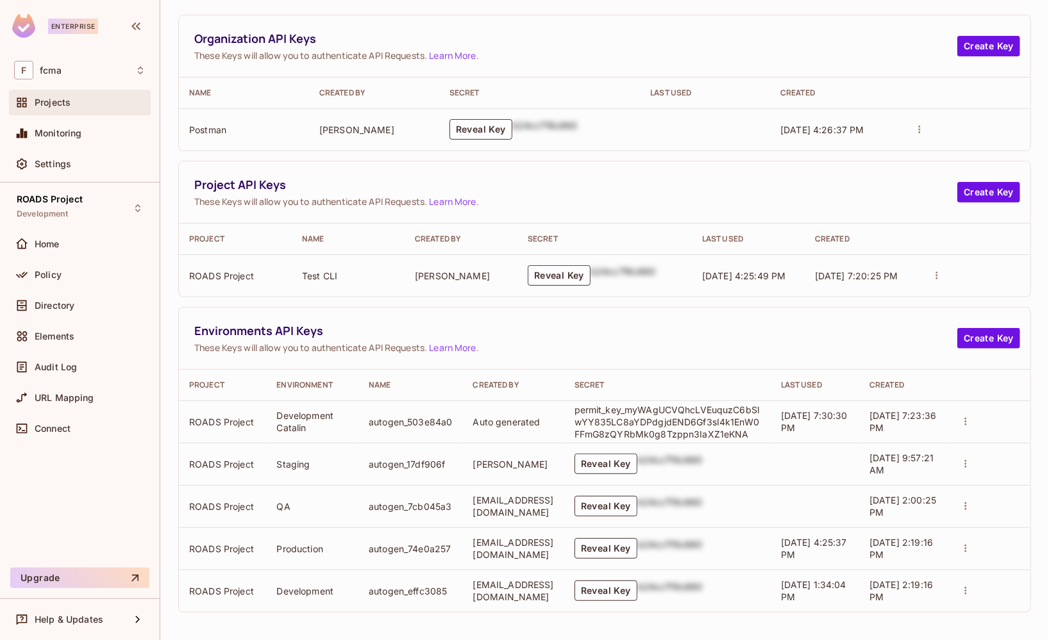
click at [61, 101] on span "Projects" at bounding box center [53, 102] width 36 height 10
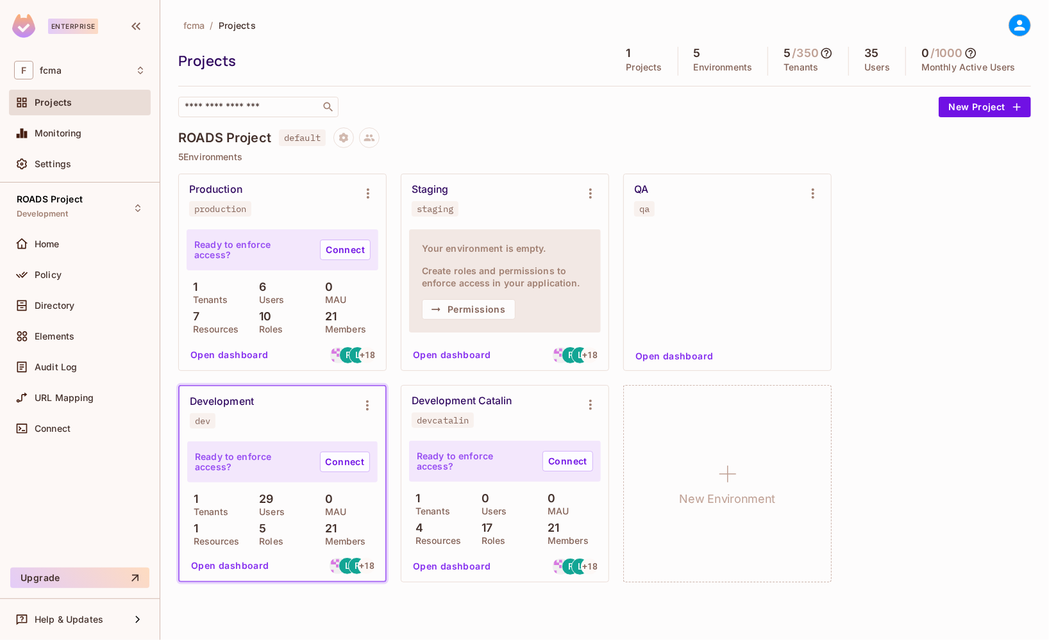
click at [439, 415] on div "devcatalin" at bounding box center [443, 420] width 52 height 10
copy div "devcatalin"
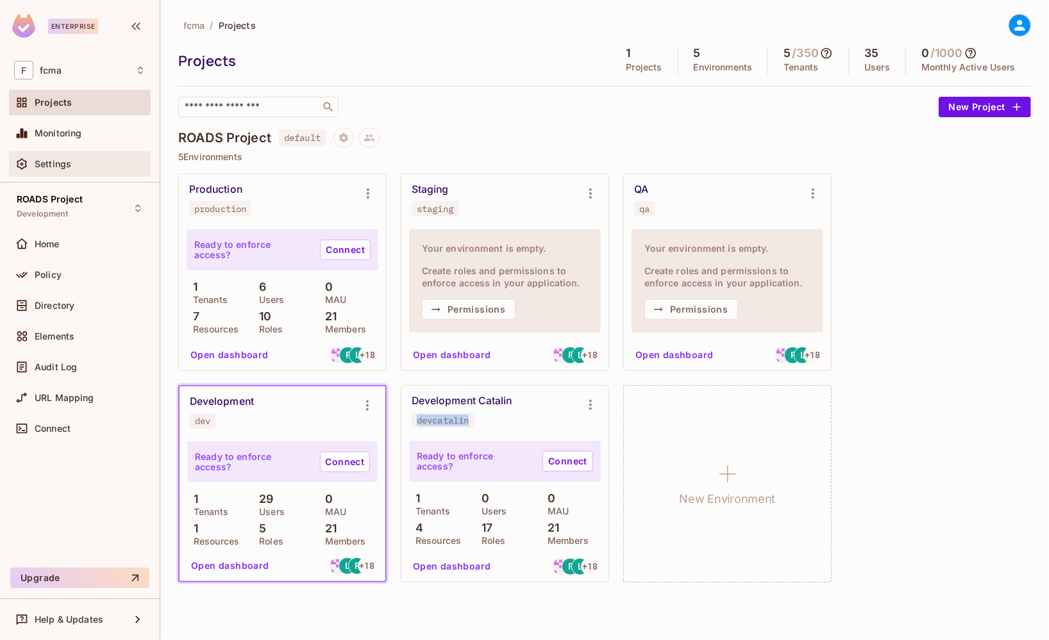
click at [58, 159] on span "Settings" at bounding box center [53, 164] width 37 height 10
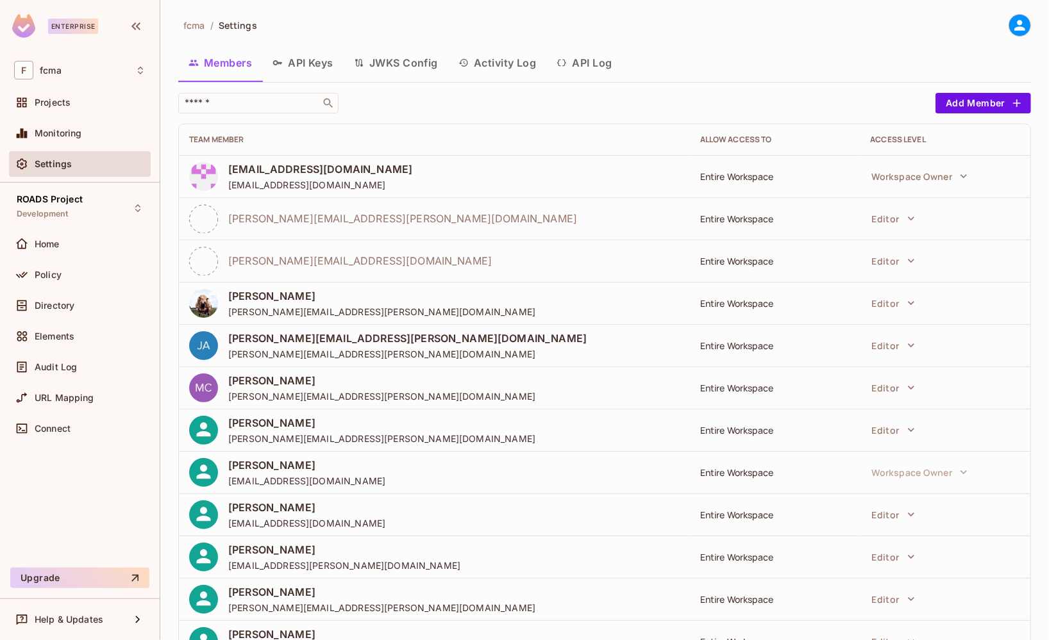
click at [320, 61] on button "API Keys" at bounding box center [302, 63] width 81 height 32
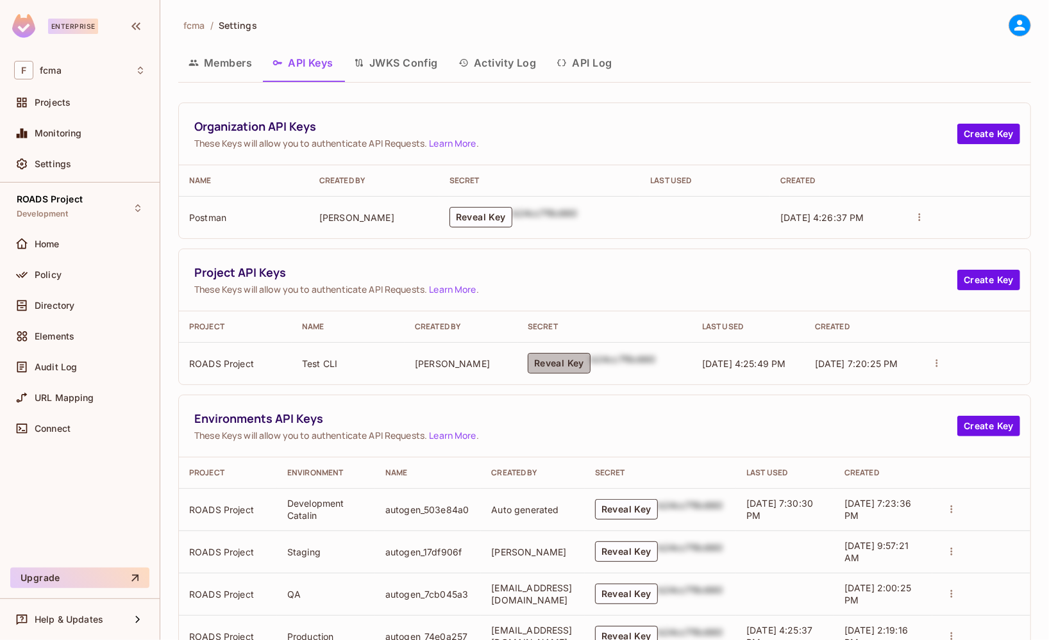
click at [563, 360] on button "Reveal Key" at bounding box center [559, 363] width 63 height 21
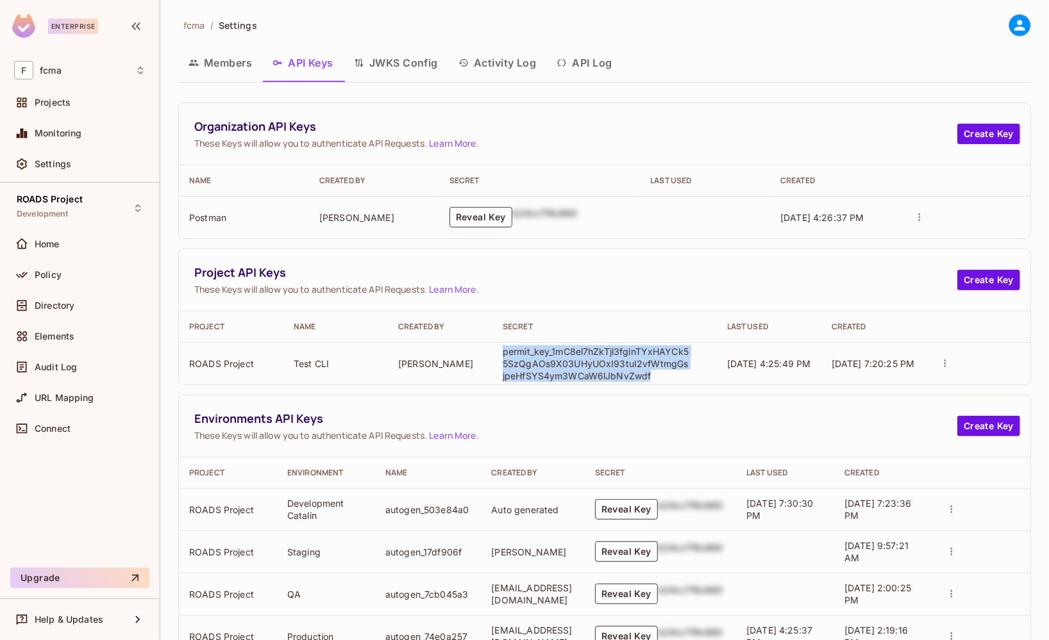
drag, startPoint x: 653, startPoint y: 374, endPoint x: 499, endPoint y: 352, distance: 156.0
click at [499, 352] on td "permit_key_1mC8el7hZkTjl3fglnTYxHAYCk55SzQgAOs9X03UHyUOxI93tuI2vfWtmgGsjpeHfSYS…" at bounding box center [604, 363] width 224 height 42
copy p "permit_key_1mC8el7hZkTjl3fglnTYxHAYCk55SzQgAOs9X03UHyUOxI93tuI2vfWtmgGsjpeHfSYS…"
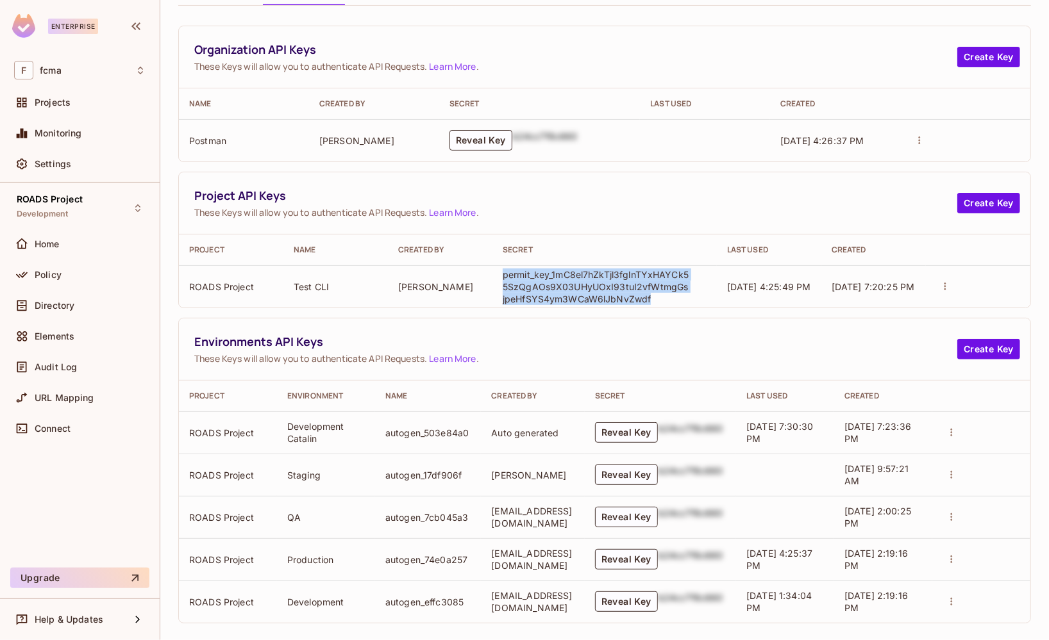
scroll to position [88, 0]
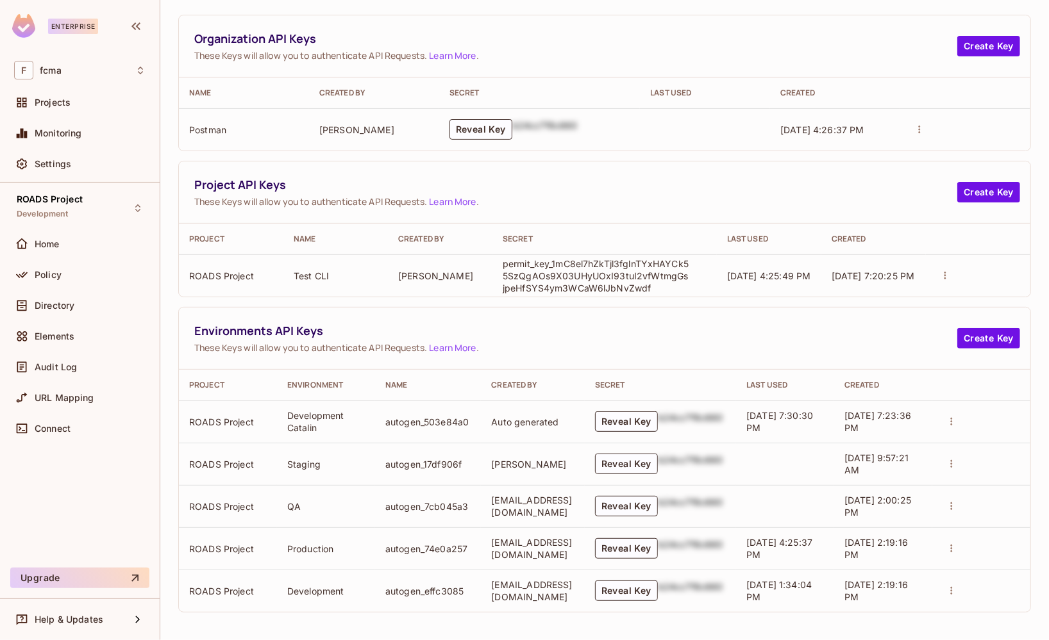
click at [997, 269] on div "fcma / Settings Members API Keys JWKS Config Activity Log API Log Organization …" at bounding box center [604, 320] width 888 height 640
click at [43, 270] on span "Policy" at bounding box center [48, 275] width 27 height 10
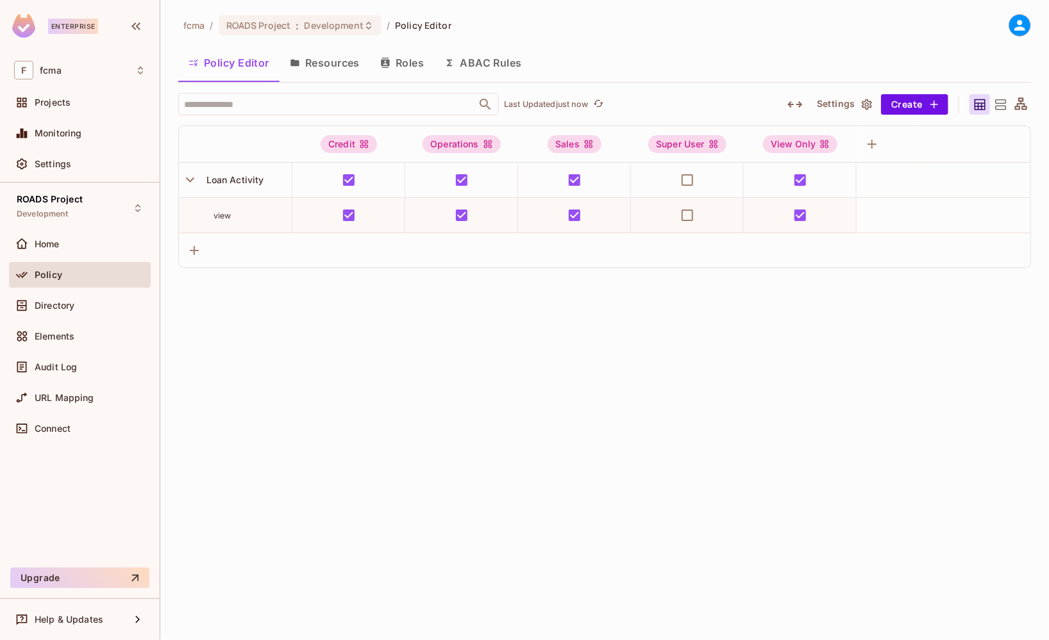
click at [340, 64] on button "Resources" at bounding box center [324, 63] width 90 height 32
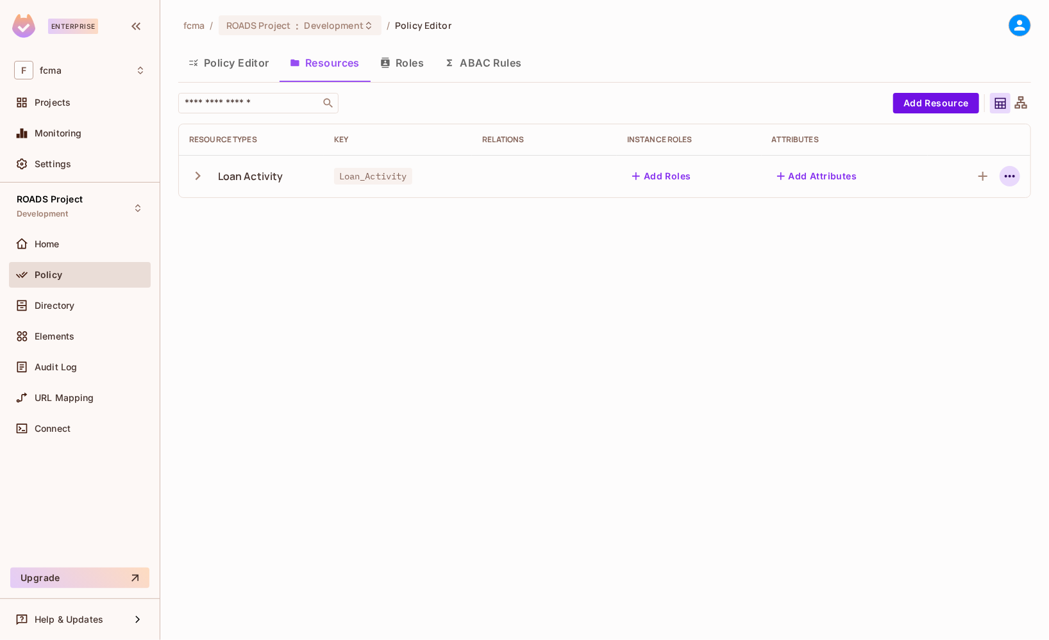
click at [997, 178] on icon "button" at bounding box center [1009, 176] width 15 height 15
click at [957, 223] on div "Edit Resource" at bounding box center [954, 226] width 60 height 13
click at [997, 177] on icon "button" at bounding box center [1009, 176] width 10 height 3
click at [945, 220] on div "Edit Resource" at bounding box center [954, 226] width 60 height 13
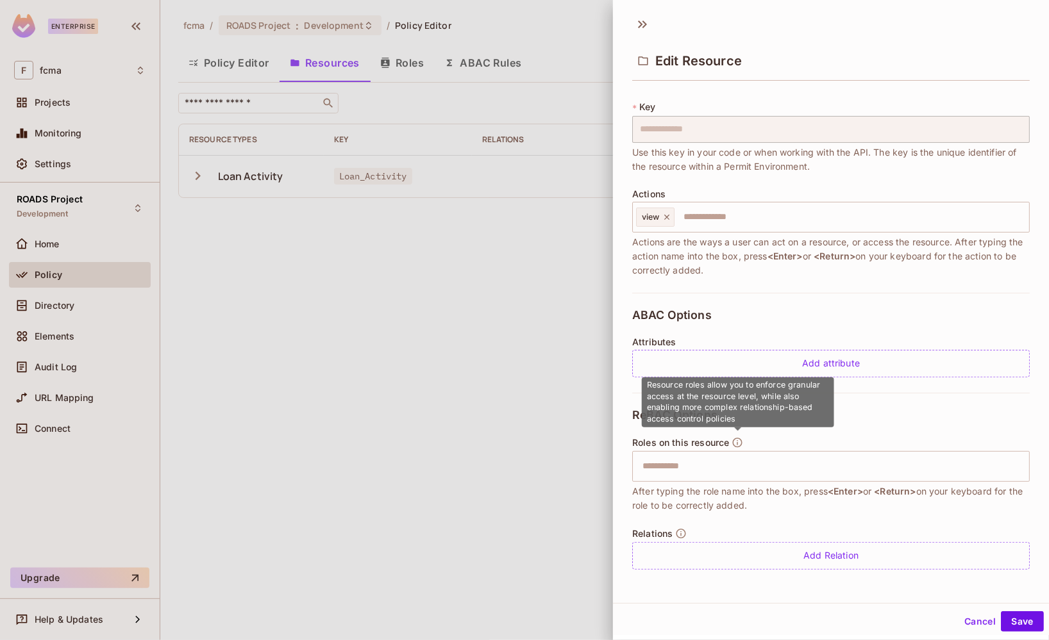
scroll to position [28, 0]
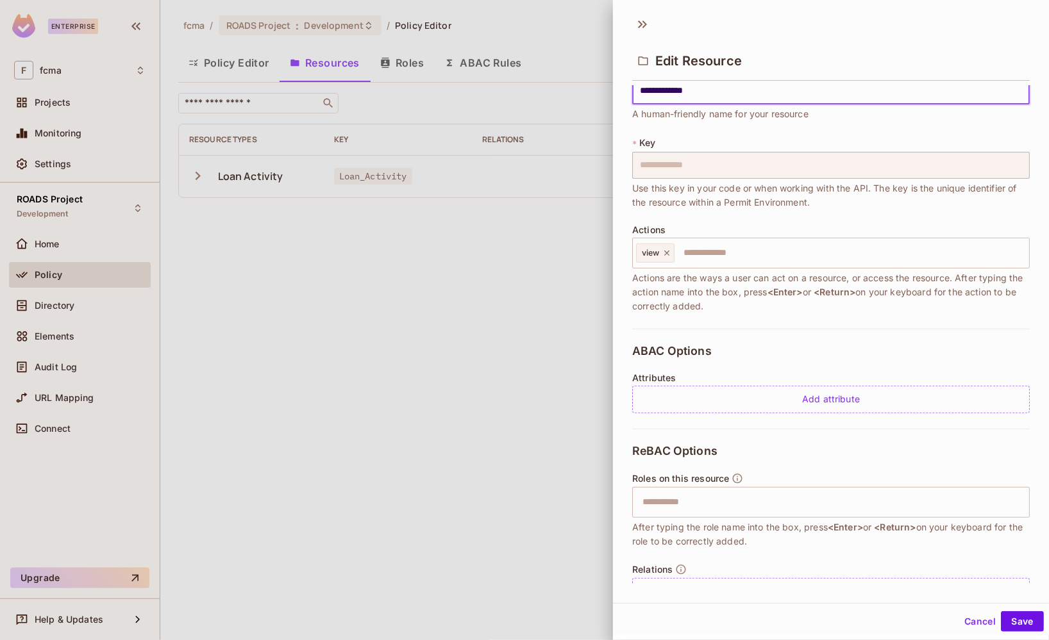
click at [970, 550] on button "Cancel" at bounding box center [980, 621] width 42 height 21
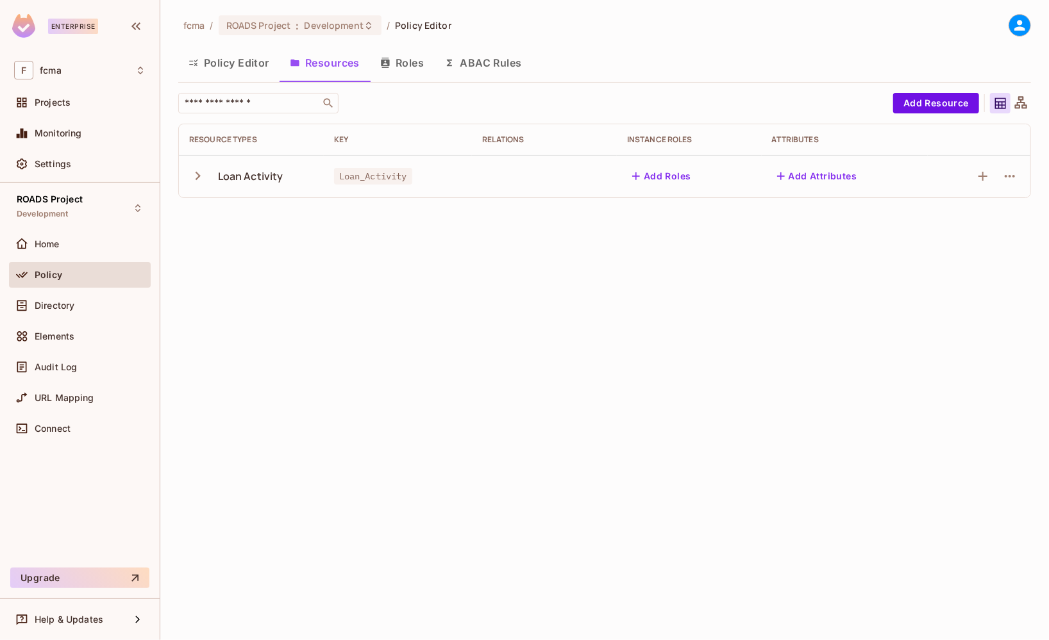
click at [345, 318] on div "fcma / ROADS Project : Development / Policy Editor Policy Editor Resources Role…" at bounding box center [604, 320] width 888 height 640
click at [369, 24] on icon at bounding box center [368, 26] width 10 height 10
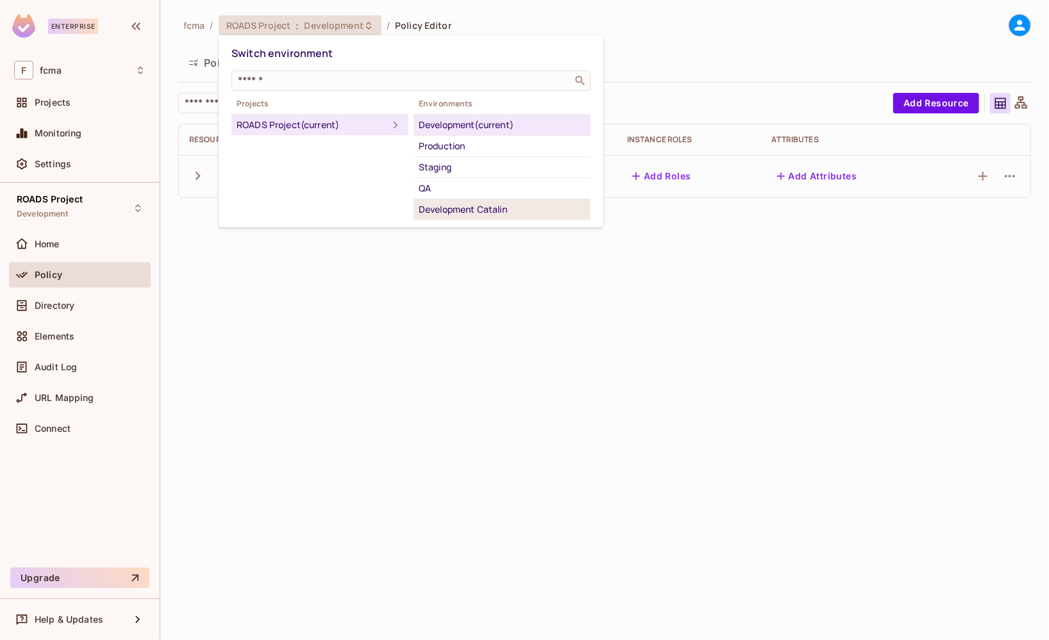
click at [494, 210] on div "Development Catalin" at bounding box center [502, 209] width 167 height 15
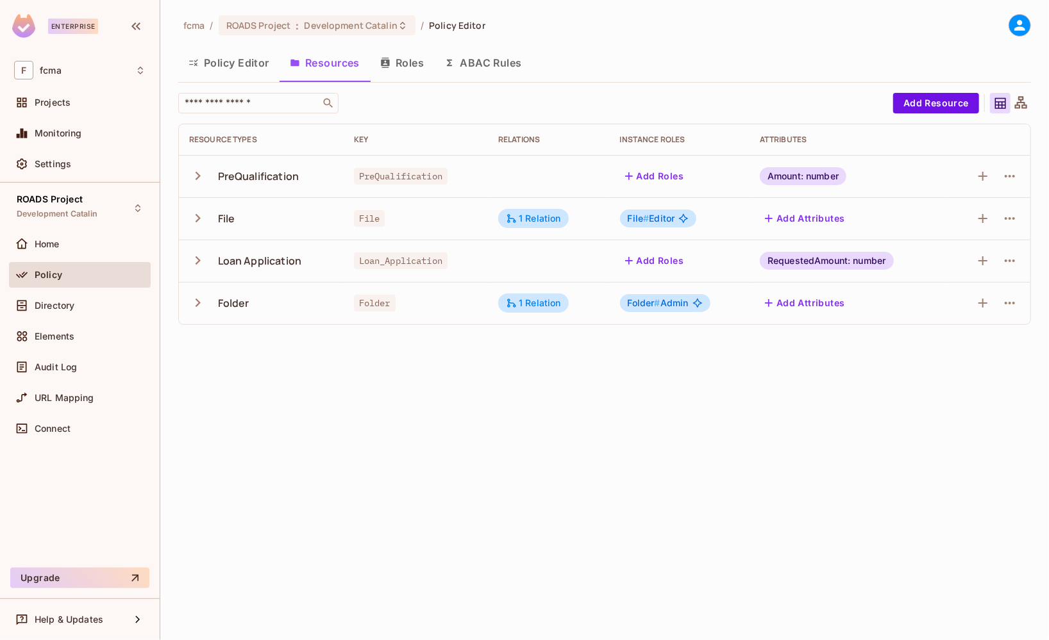
click at [290, 466] on div "fcma / ROADS Project : Development Catalin / Policy Editor Policy Editor Resour…" at bounding box center [604, 320] width 888 height 640
click at [400, 63] on button "Roles" at bounding box center [402, 63] width 64 height 32
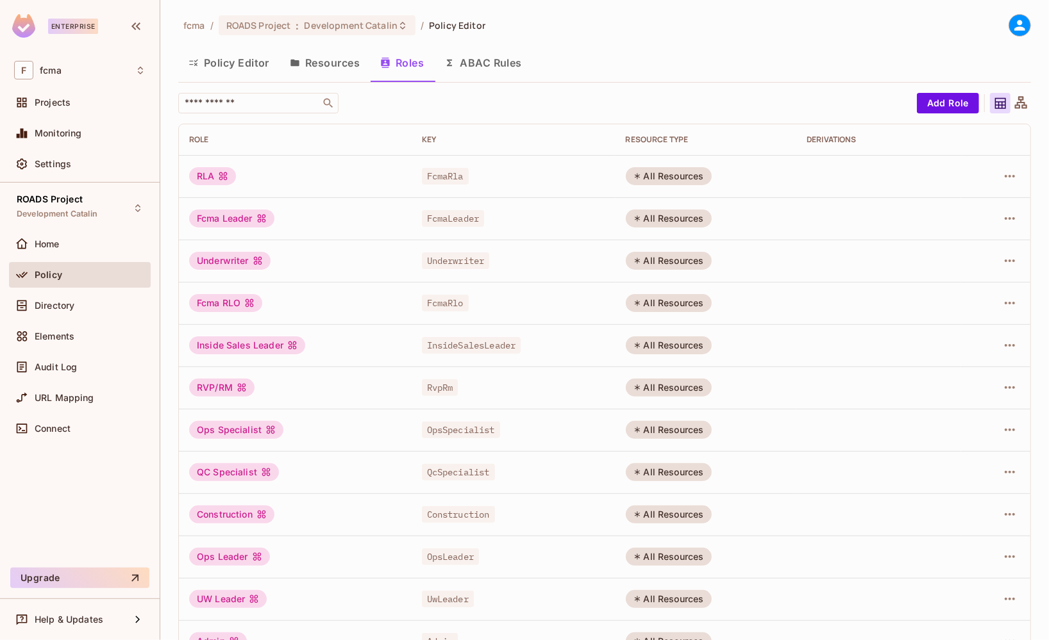
click at [337, 63] on button "Resources" at bounding box center [324, 63] width 90 height 32
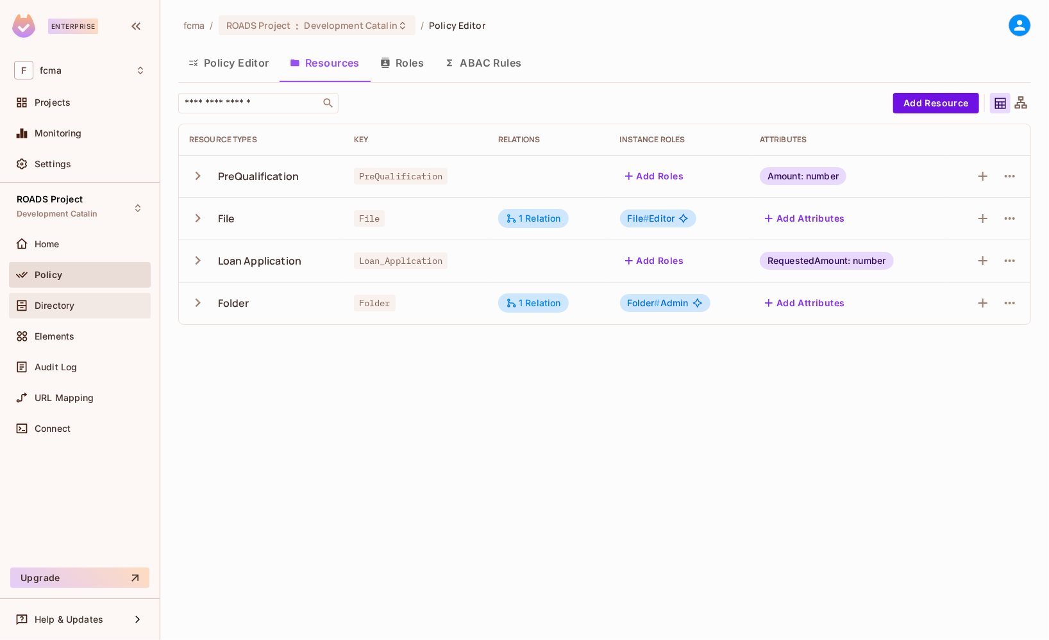
click at [64, 301] on span "Directory" at bounding box center [55, 306] width 40 height 10
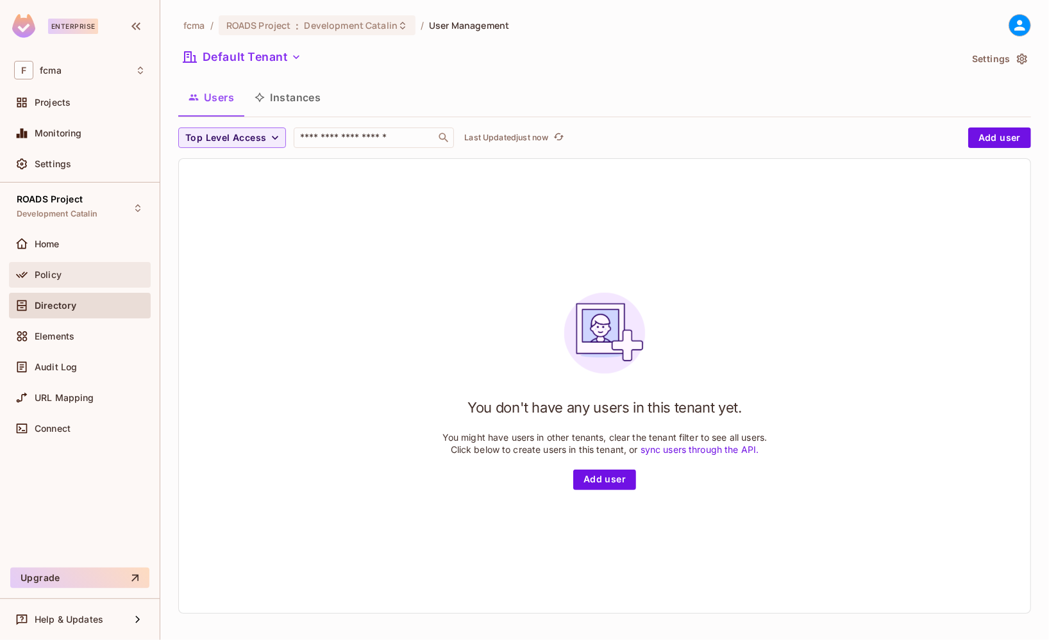
click at [51, 270] on span "Policy" at bounding box center [48, 275] width 27 height 10
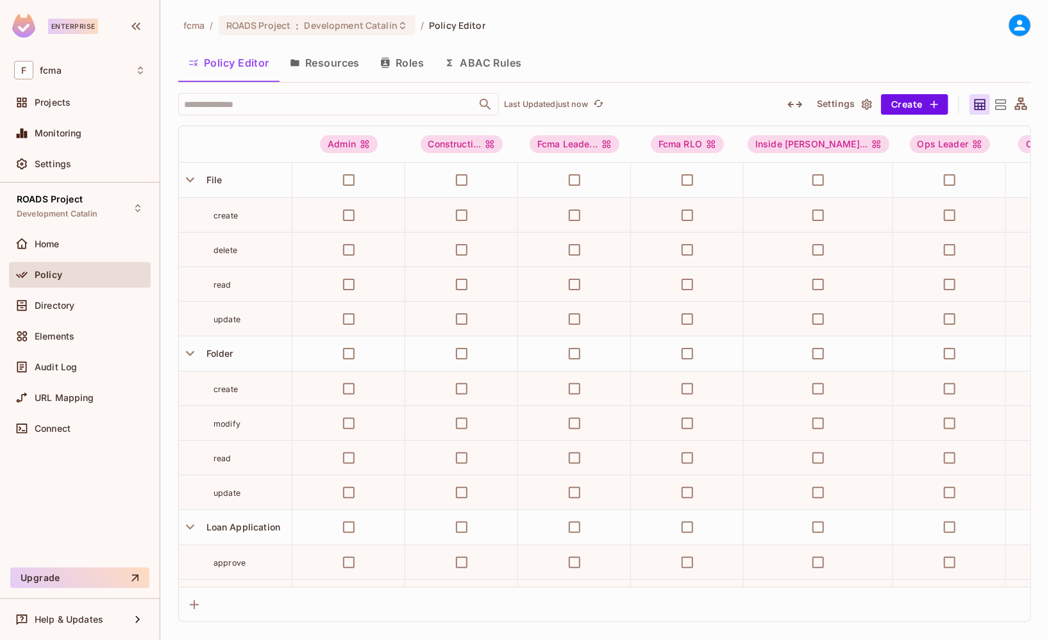
click at [342, 64] on button "Resources" at bounding box center [324, 63] width 90 height 32
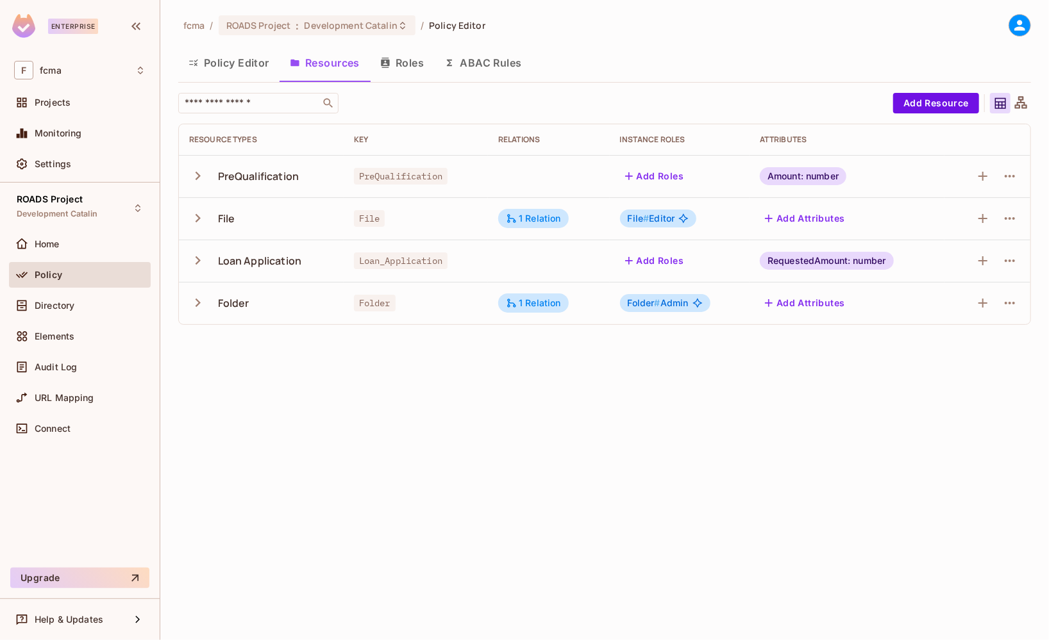
click at [288, 410] on div "fcma / ROADS Project : Development Catalin / Policy Editor Policy Editor Resour…" at bounding box center [604, 320] width 888 height 640
click at [376, 102] on div "​" at bounding box center [532, 103] width 708 height 21
click at [251, 103] on input "text" at bounding box center [249, 103] width 135 height 13
type input "****"
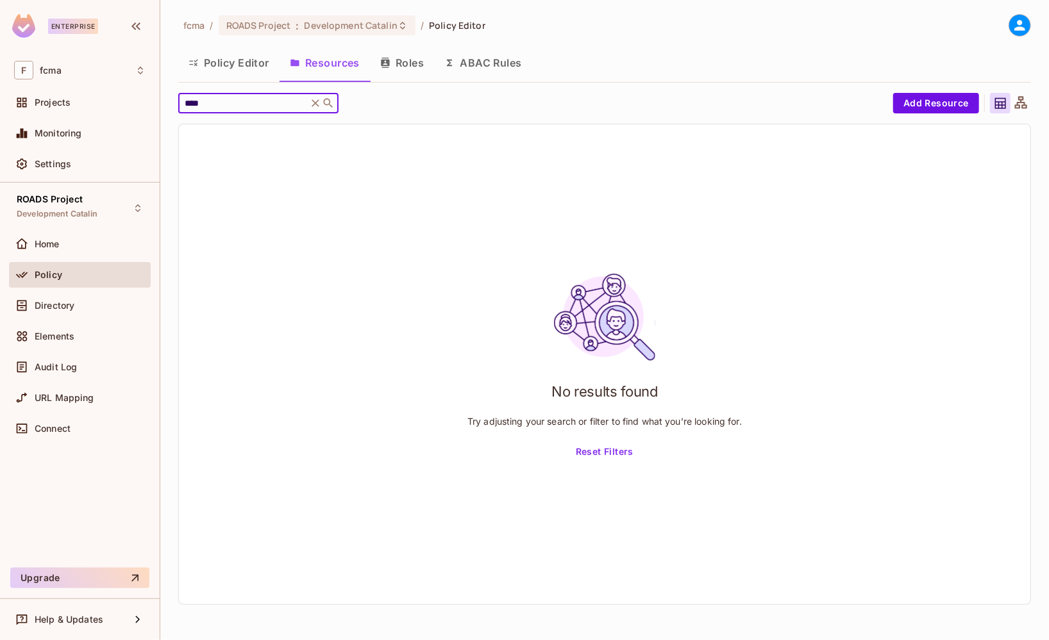
drag, startPoint x: 251, startPoint y: 103, endPoint x: 157, endPoint y: 97, distance: 94.4
click at [157, 97] on div "Enterprise F fcma Projects Monitoring Settings ROADS Project Development Catali…" at bounding box center [524, 320] width 1049 height 640
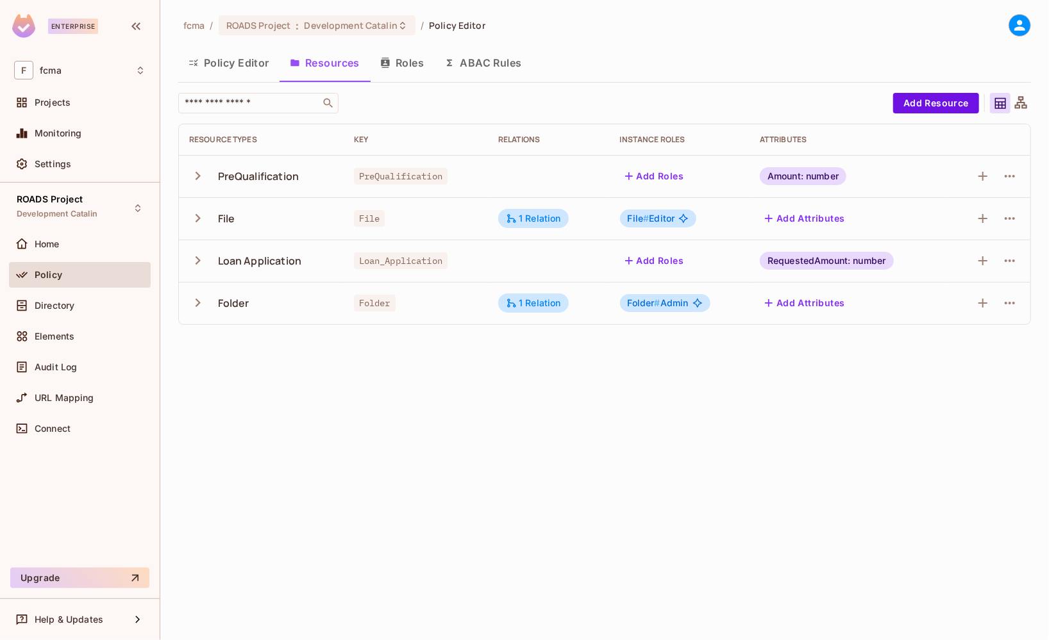
click at [269, 370] on div "fcma / ROADS Project : Development Catalin / Policy Editor Policy Editor Resour…" at bounding box center [604, 320] width 888 height 640
click at [392, 26] on span "Development Catalin" at bounding box center [351, 25] width 94 height 12
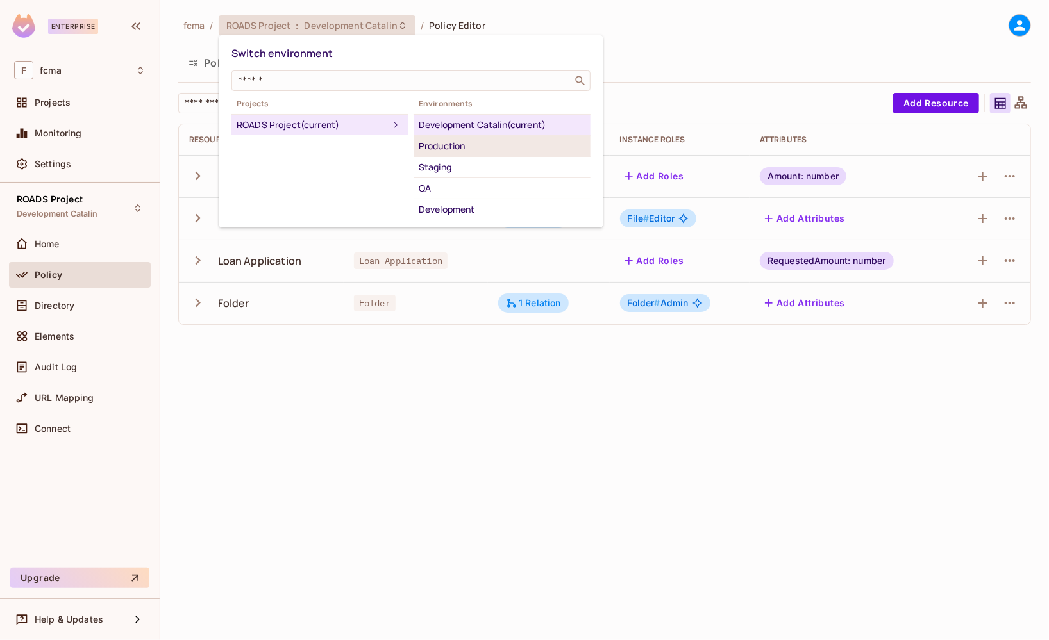
click at [471, 142] on div "Production" at bounding box center [502, 145] width 167 height 15
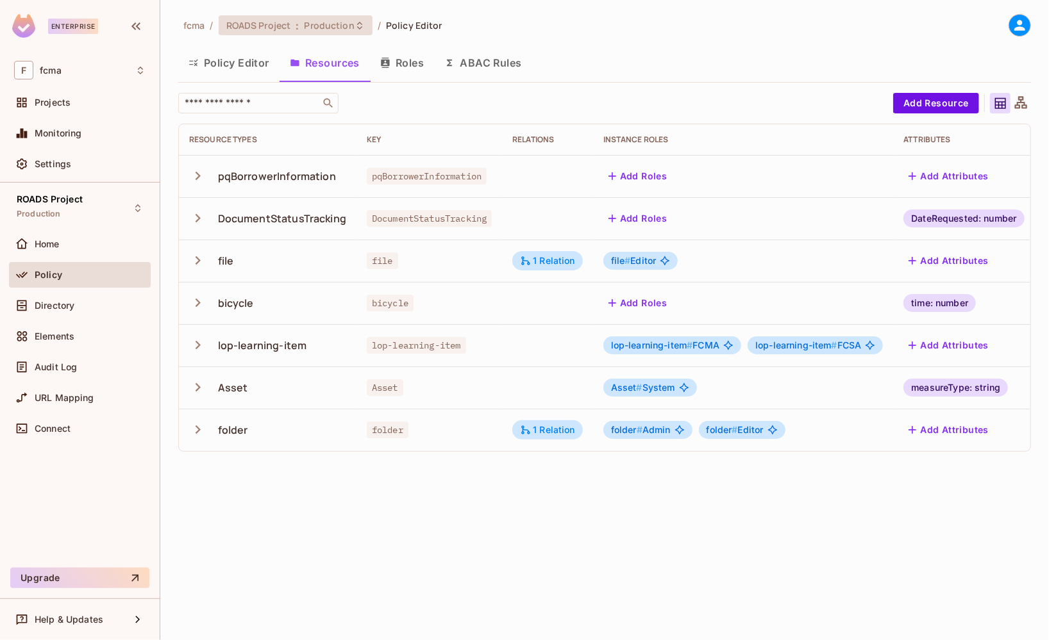
click at [360, 26] on icon at bounding box center [359, 26] width 10 height 10
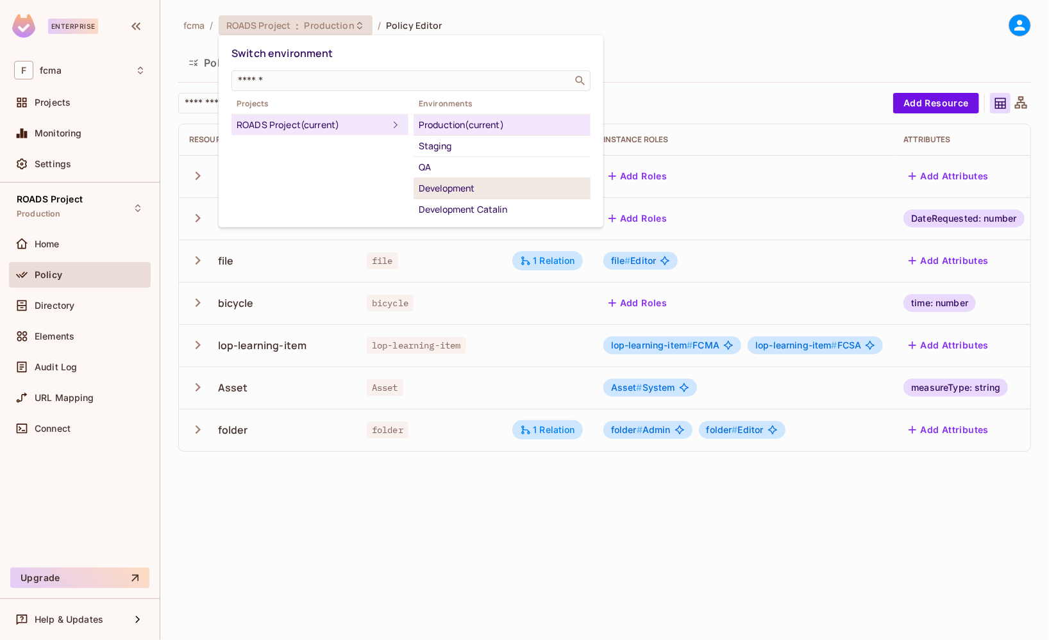
click at [455, 188] on div "Development" at bounding box center [502, 188] width 167 height 15
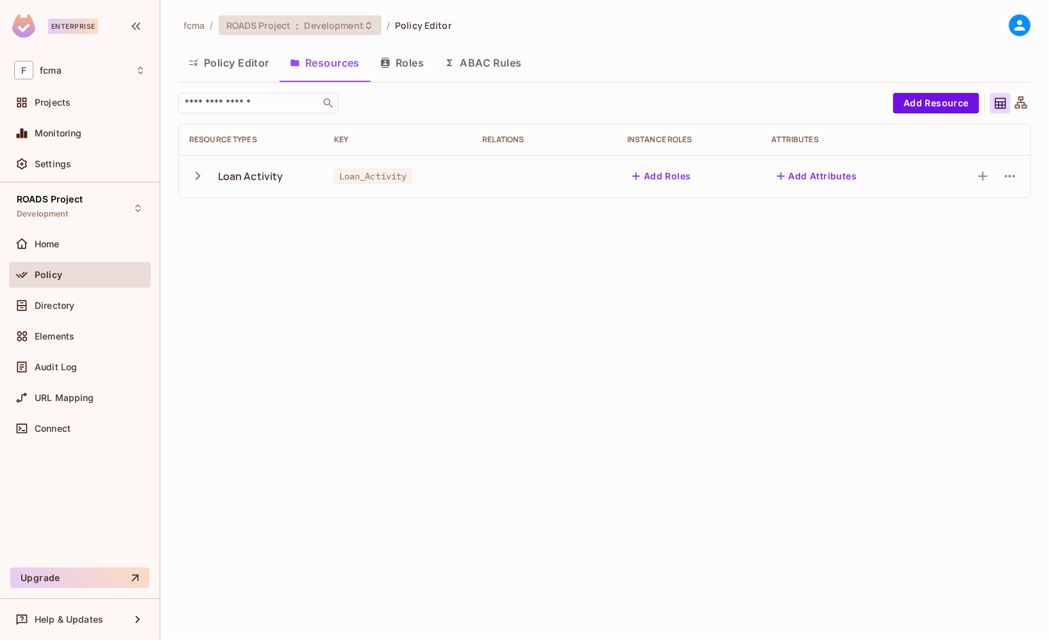
click at [367, 25] on icon at bounding box center [368, 26] width 10 height 10
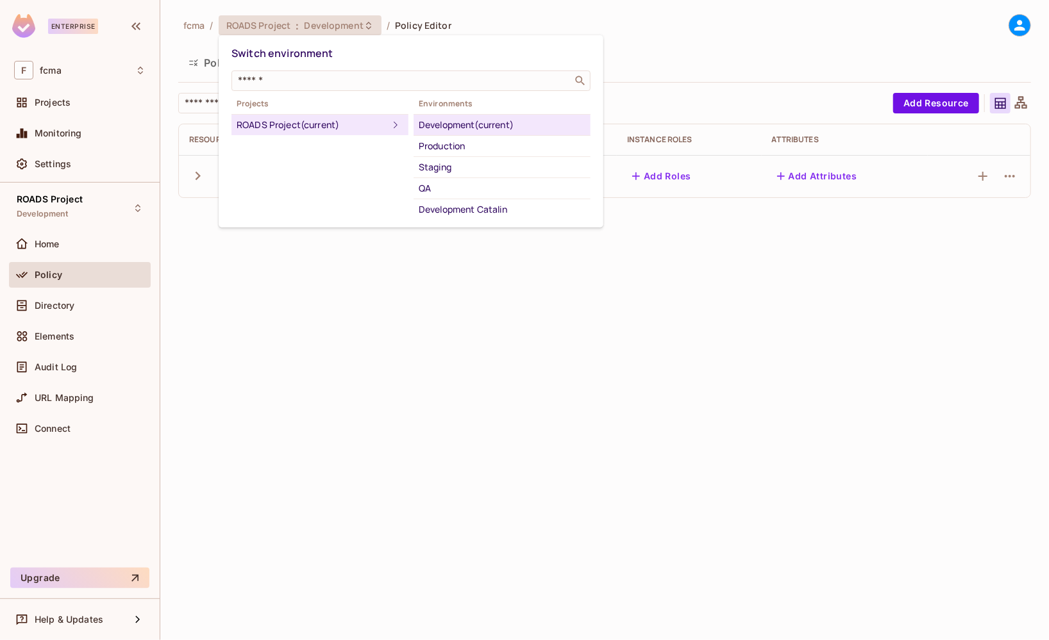
click at [554, 14] on div at bounding box center [524, 320] width 1049 height 640
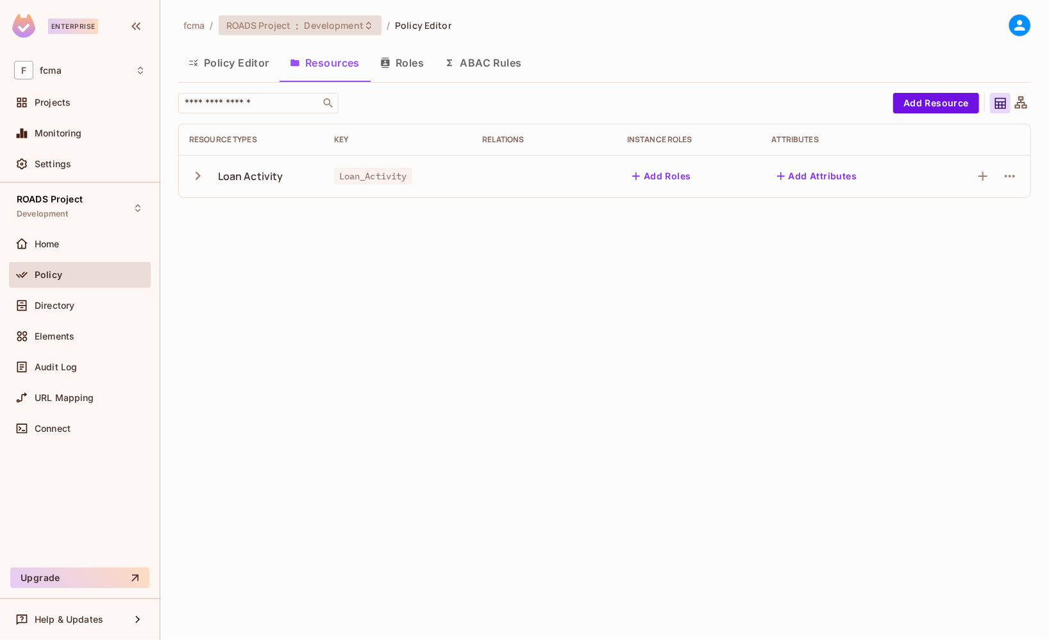
click at [363, 28] on icon at bounding box center [368, 26] width 10 height 10
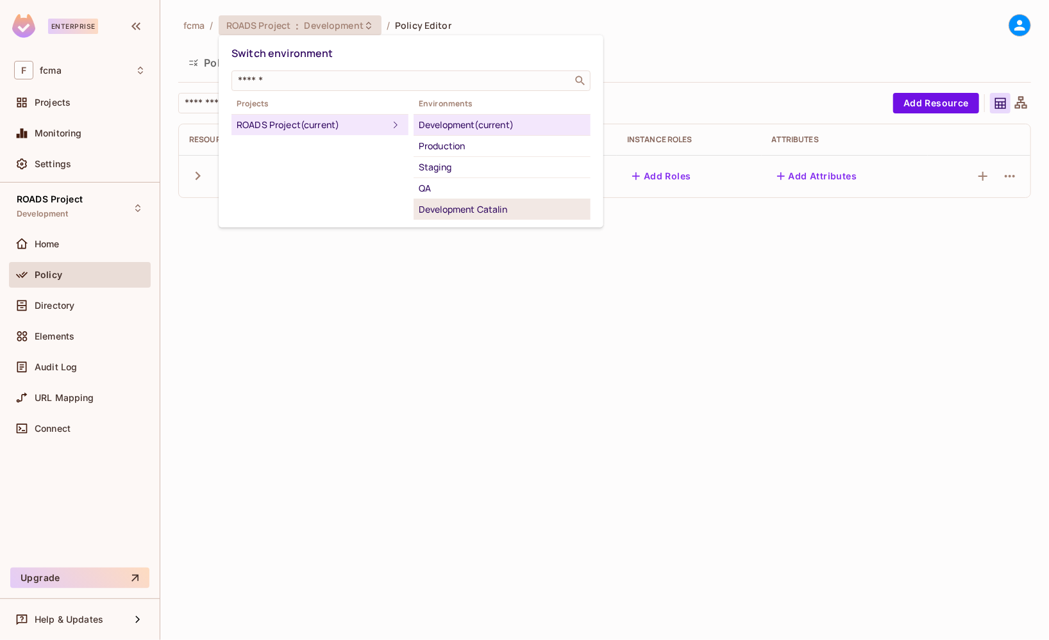
click at [497, 207] on div "Development Catalin" at bounding box center [502, 209] width 167 height 15
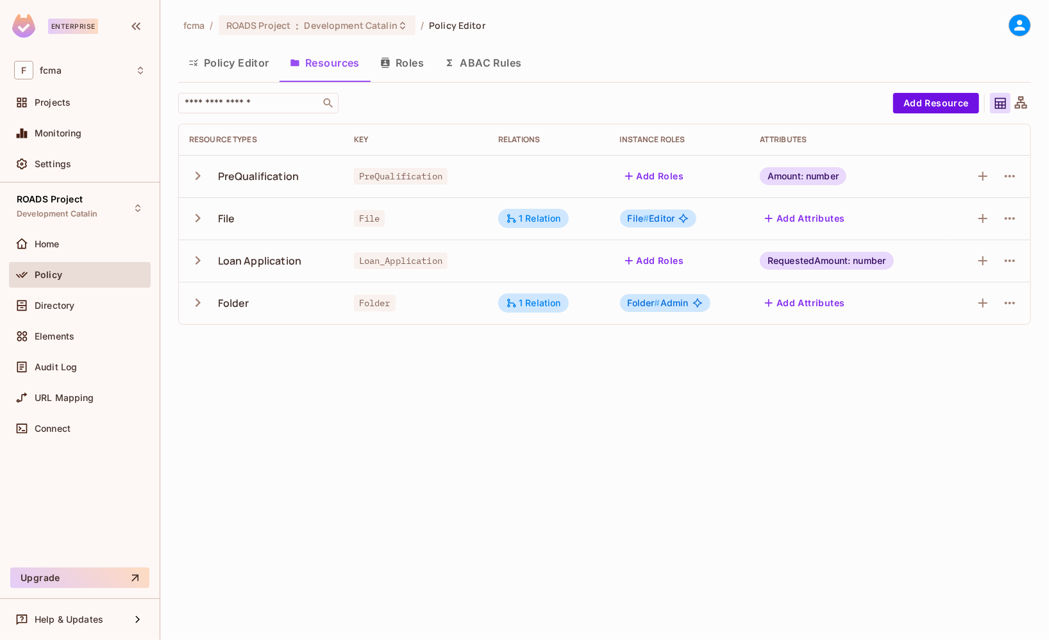
click at [402, 63] on button "Roles" at bounding box center [402, 63] width 64 height 32
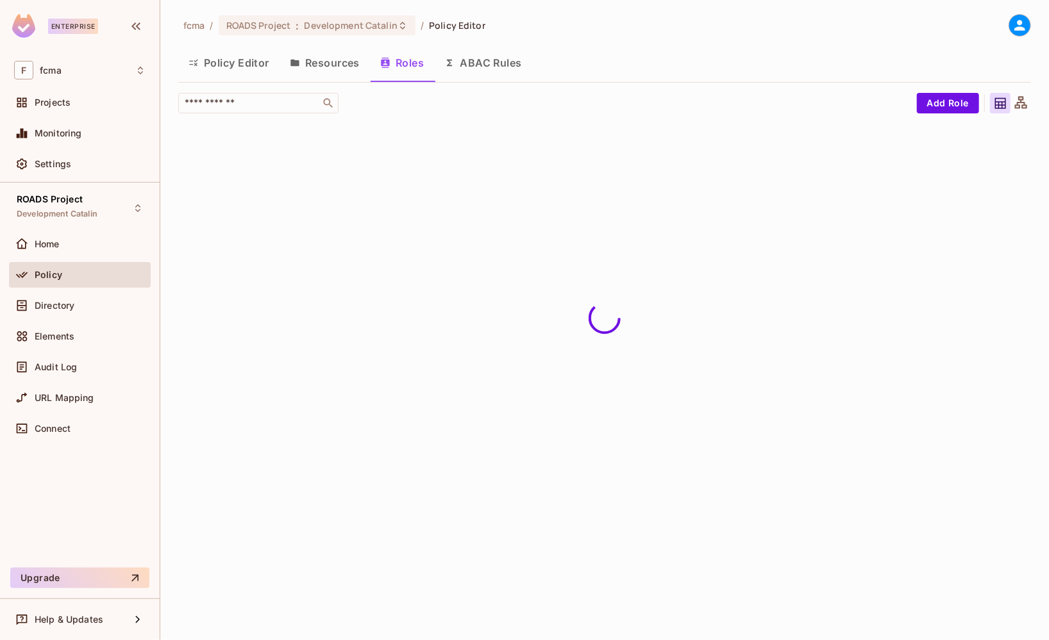
click at [341, 67] on button "Resources" at bounding box center [324, 63] width 90 height 32
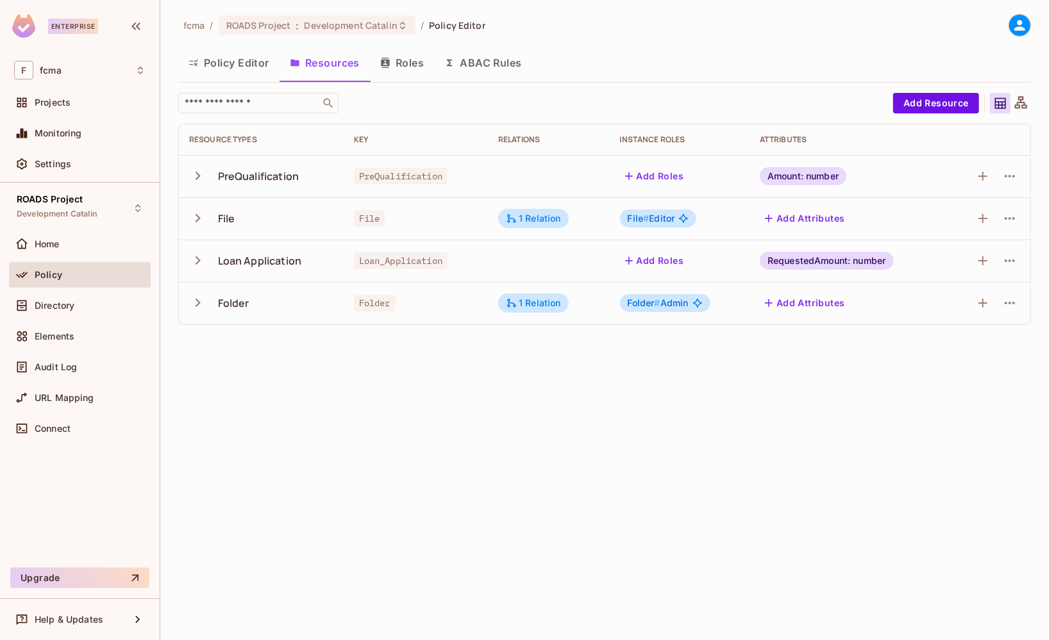
click at [341, 67] on button "Resources" at bounding box center [324, 63] width 90 height 32
click at [297, 391] on div "fcma / ROADS Project : Development Catalin / Policy Editor Policy Editor Resour…" at bounding box center [604, 320] width 888 height 640
click at [57, 317] on div "Directory" at bounding box center [80, 306] width 142 height 26
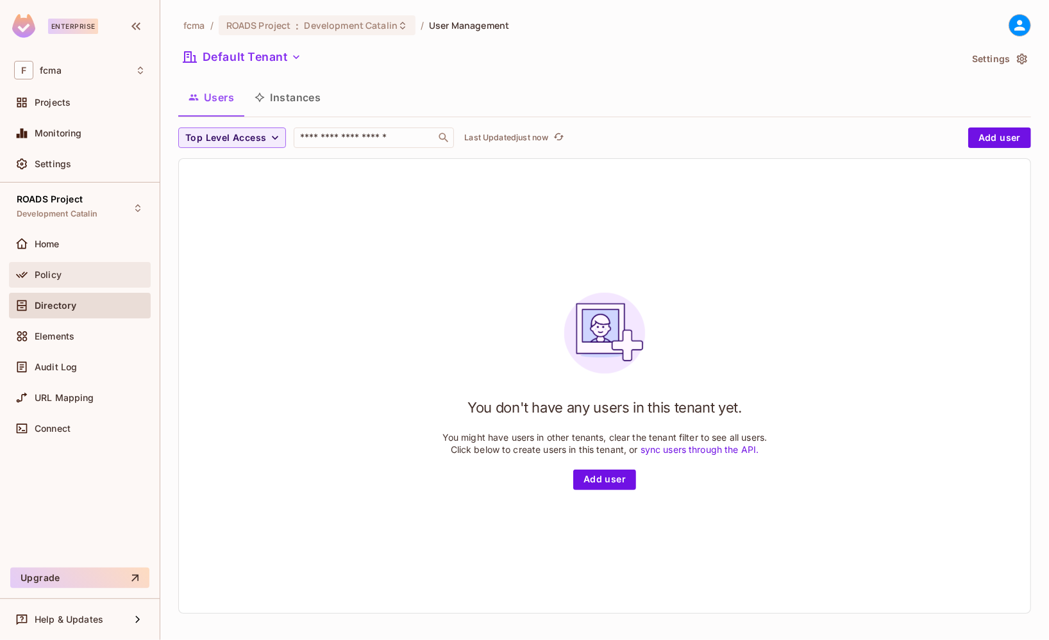
click at [51, 272] on span "Policy" at bounding box center [48, 275] width 27 height 10
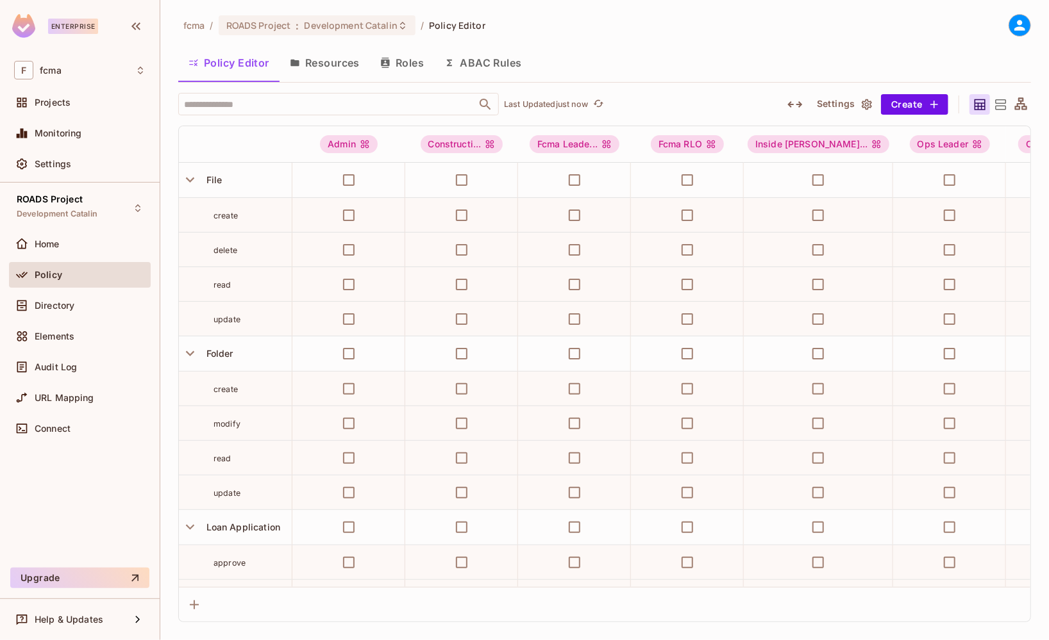
click at [343, 60] on button "Resources" at bounding box center [324, 63] width 90 height 32
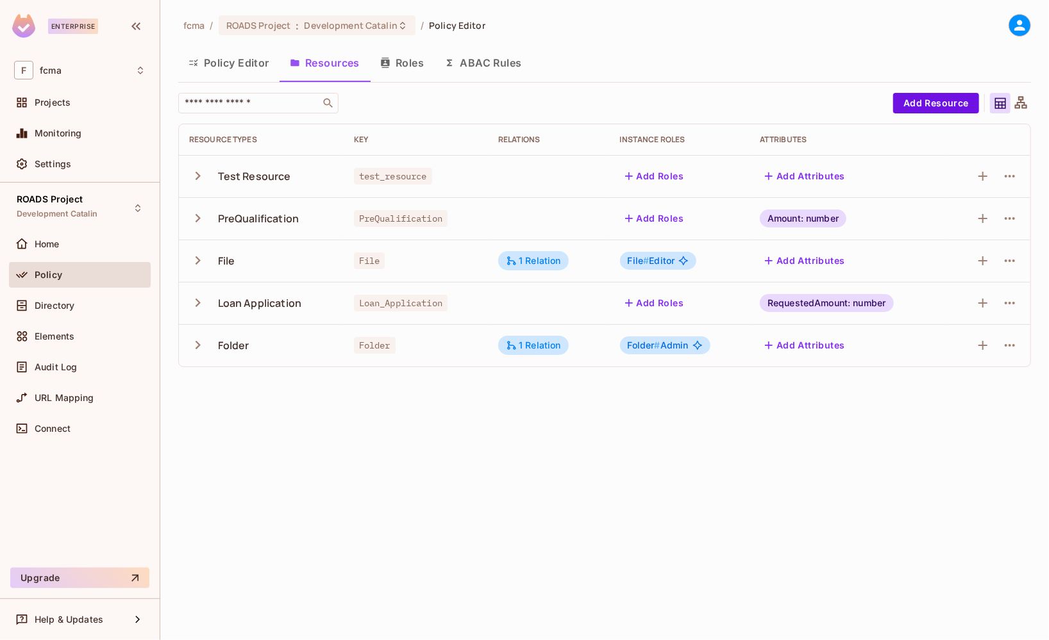
click at [197, 174] on icon "button" at bounding box center [197, 176] width 5 height 8
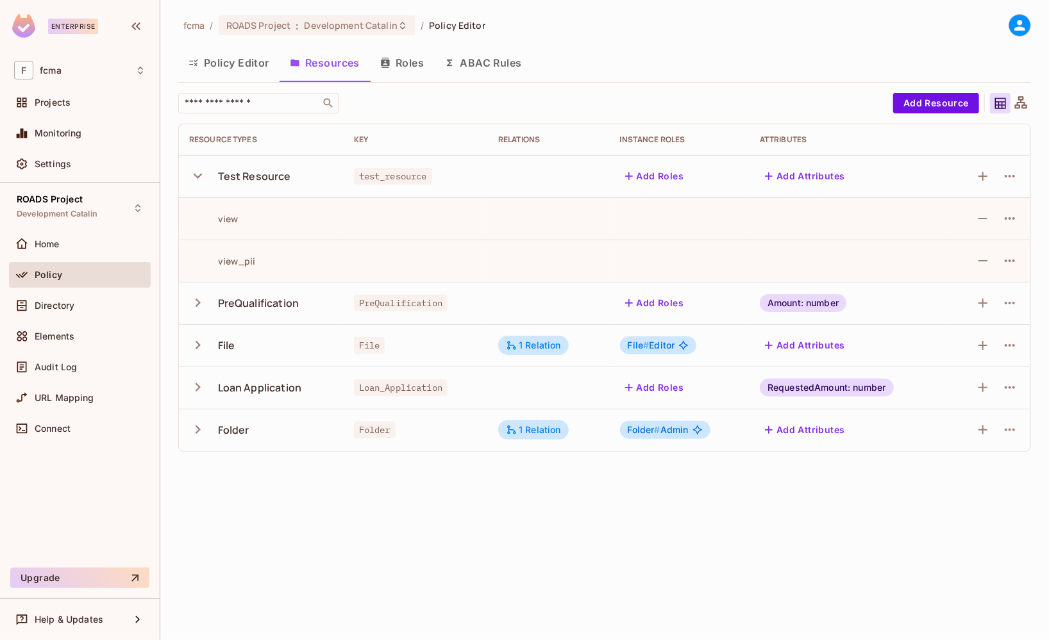
click at [316, 499] on div "fcma / ROADS Project : Development Catalin / Policy Editor Policy Editor Resour…" at bounding box center [604, 320] width 888 height 640
drag, startPoint x: 257, startPoint y: 260, endPoint x: 216, endPoint y: 261, distance: 41.0
click at [216, 261] on div "view_pii" at bounding box center [261, 261] width 144 height 12
click at [241, 65] on button "Policy Editor" at bounding box center [228, 63] width 101 height 32
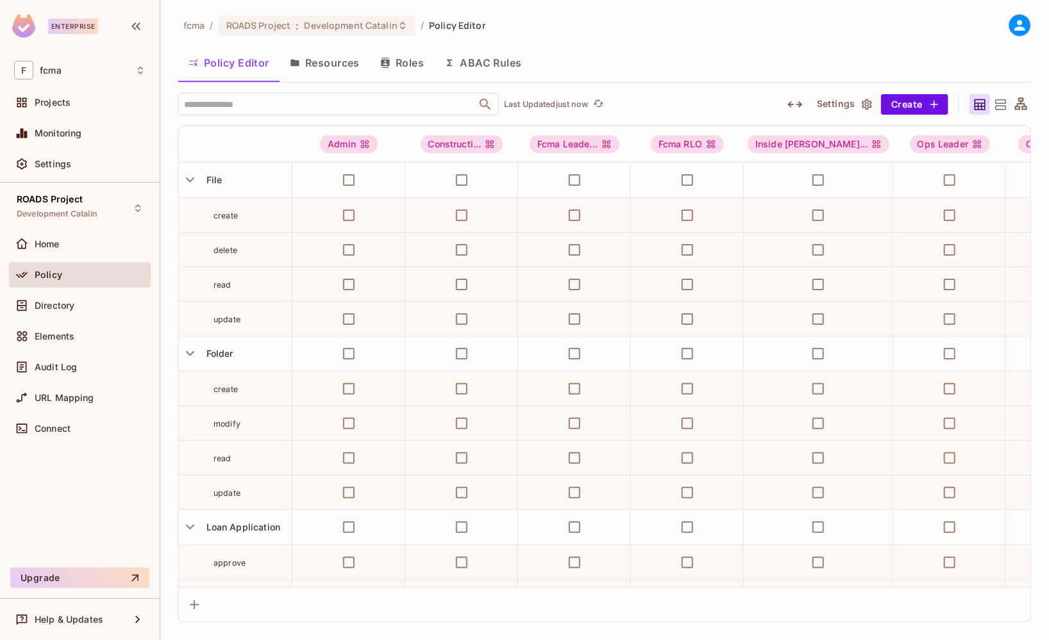
click at [351, 63] on button "Resources" at bounding box center [324, 63] width 90 height 32
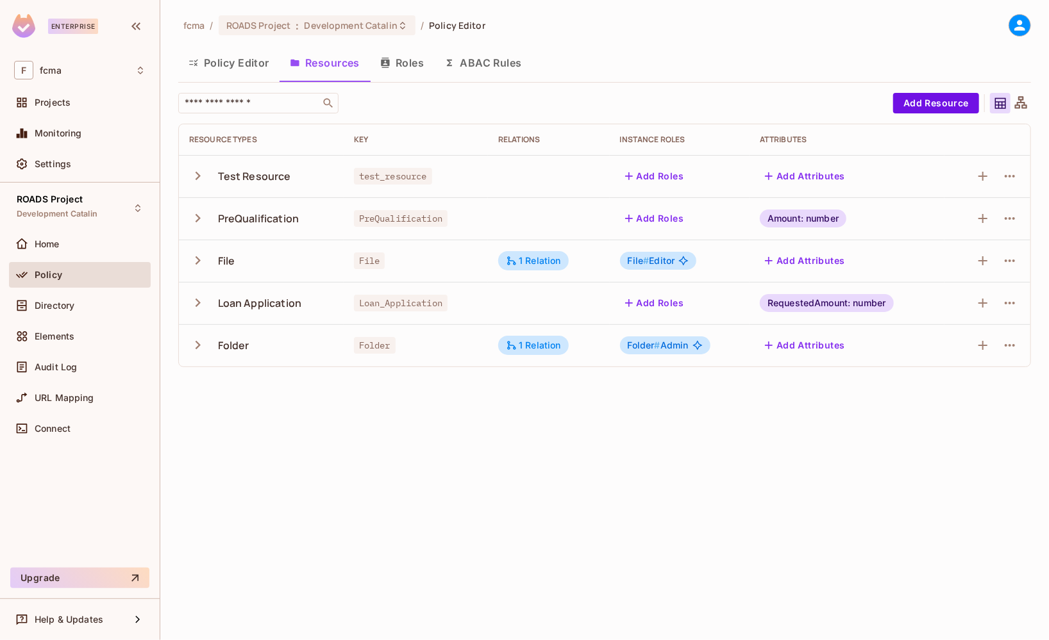
click at [210, 62] on button "Policy Editor" at bounding box center [228, 63] width 101 height 32
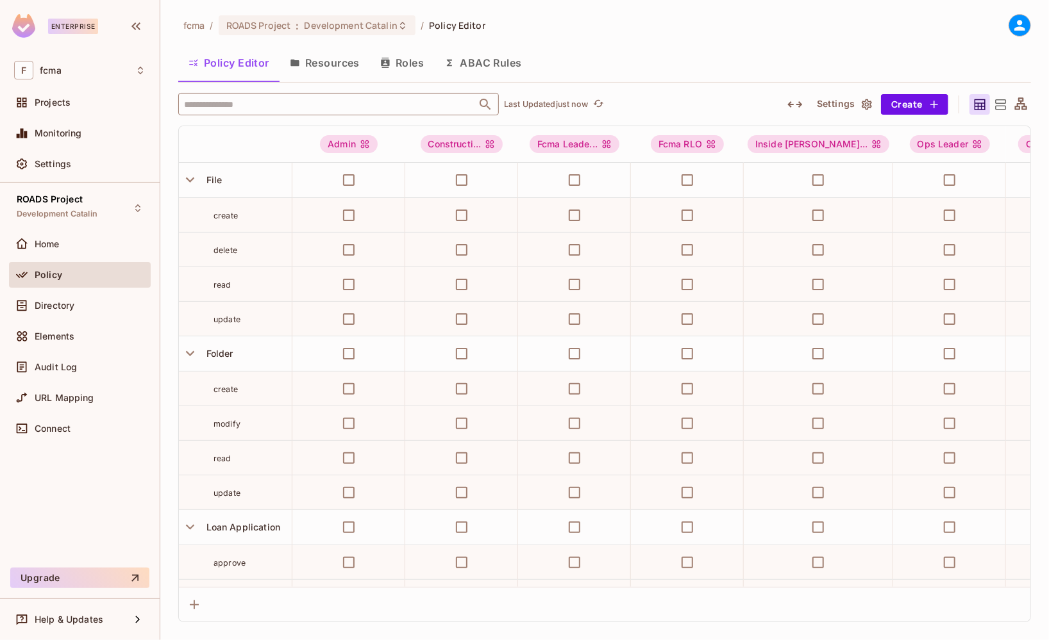
click at [244, 103] on input "text" at bounding box center [327, 104] width 293 height 22
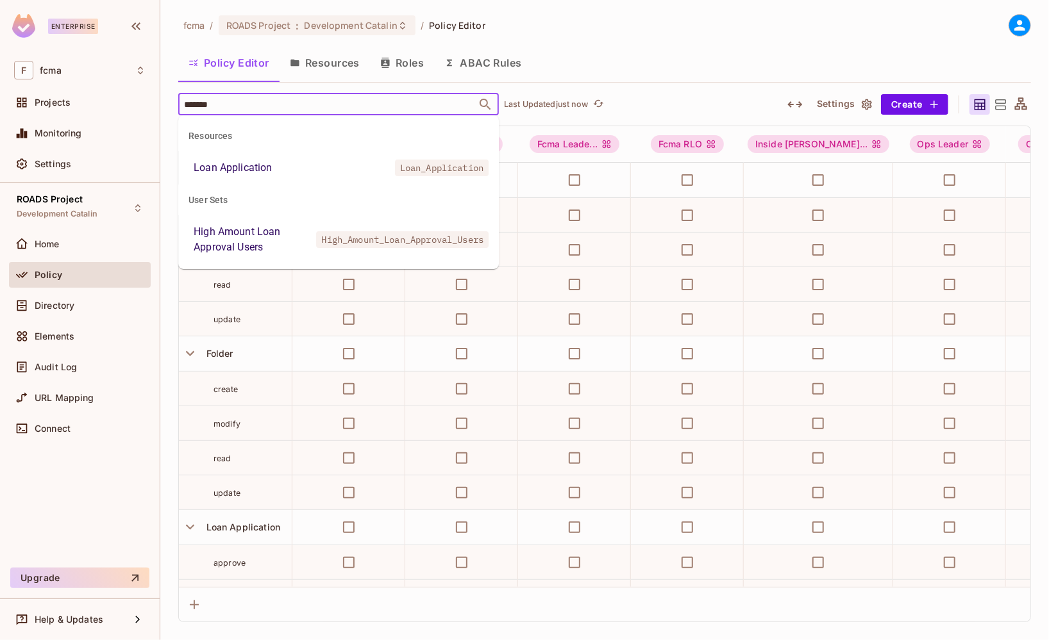
type input "********"
click at [256, 169] on div "Loan Application" at bounding box center [233, 167] width 78 height 15
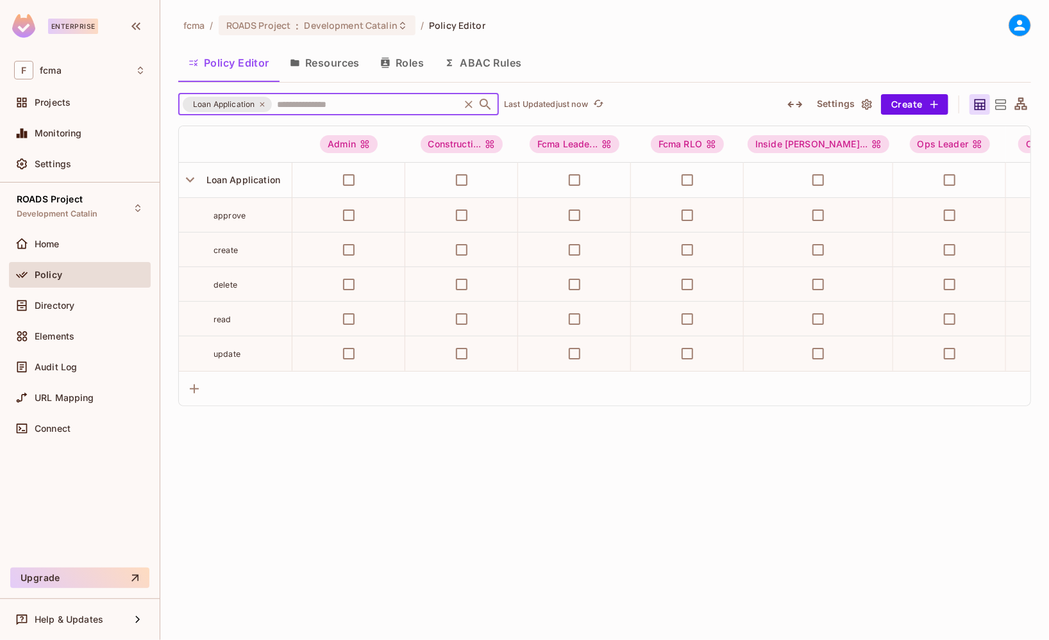
click at [264, 103] on icon at bounding box center [262, 105] width 8 height 8
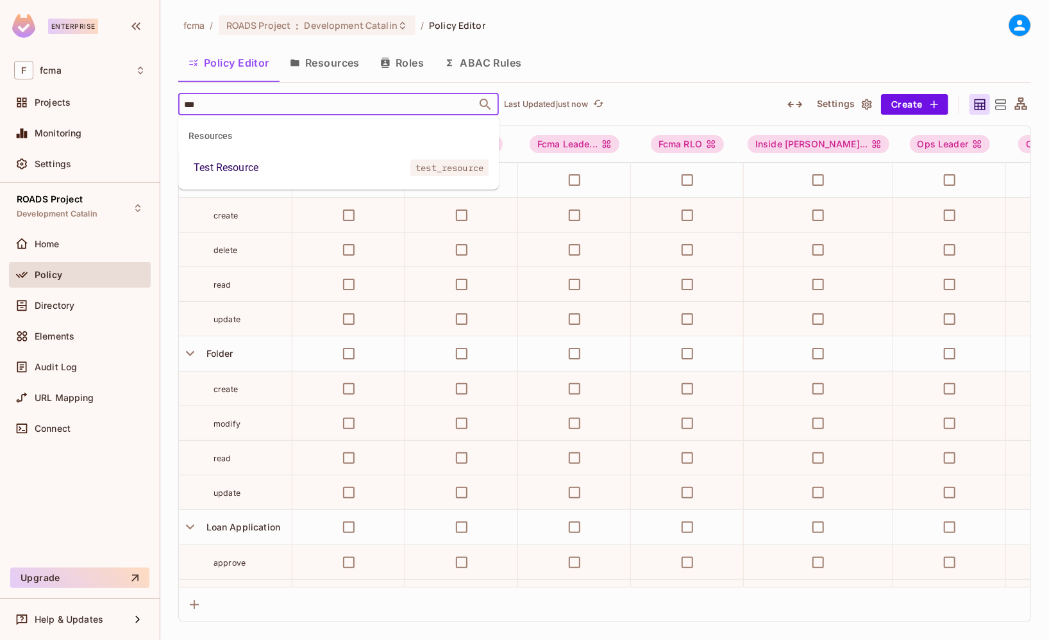
type input "****"
click at [254, 174] on div "Test Resource" at bounding box center [226, 167] width 65 height 15
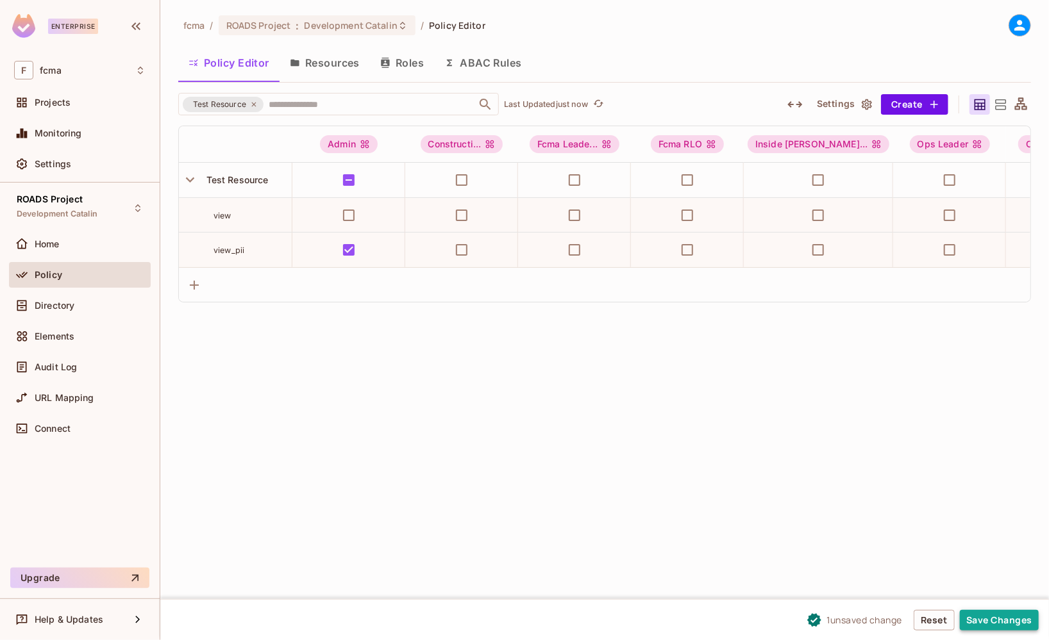
click at [1002, 619] on button "Save Changes" at bounding box center [999, 620] width 79 height 21
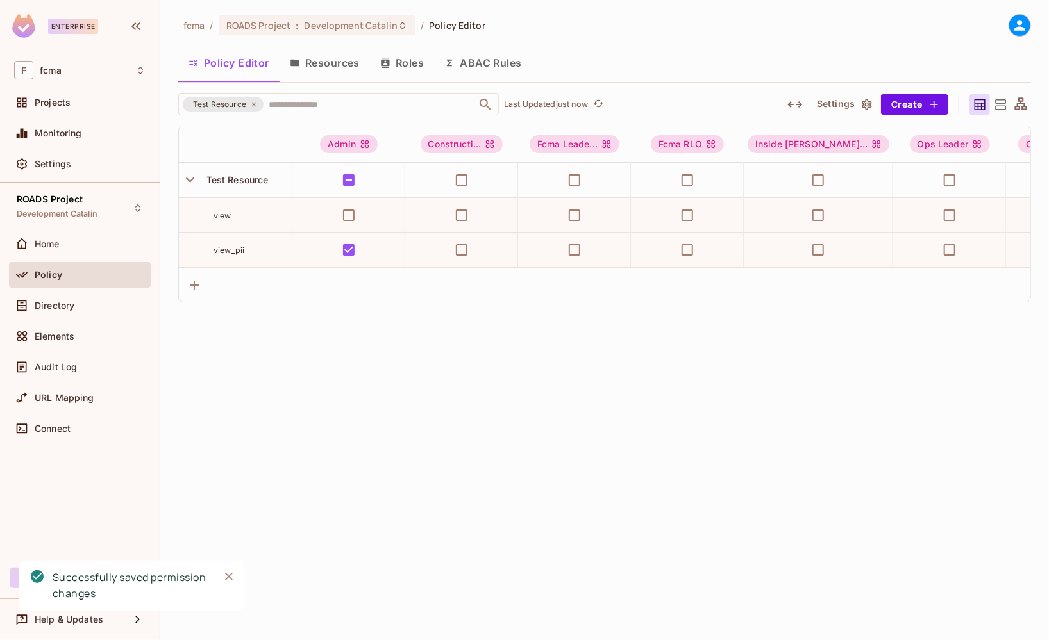
click at [300, 340] on div "fcma / ROADS Project : Development Catalin / Policy Editor Policy Editor Resour…" at bounding box center [604, 320] width 888 height 640
drag, startPoint x: 246, startPoint y: 251, endPoint x: 210, endPoint y: 251, distance: 36.5
click at [210, 251] on div "view_pii" at bounding box center [235, 250] width 113 height 13
click at [245, 378] on div "fcma / ROADS Project : Development Catalin / Policy Editor Policy Editor Resour…" at bounding box center [604, 320] width 888 height 640
click at [337, 67] on button "Resources" at bounding box center [324, 63] width 90 height 32
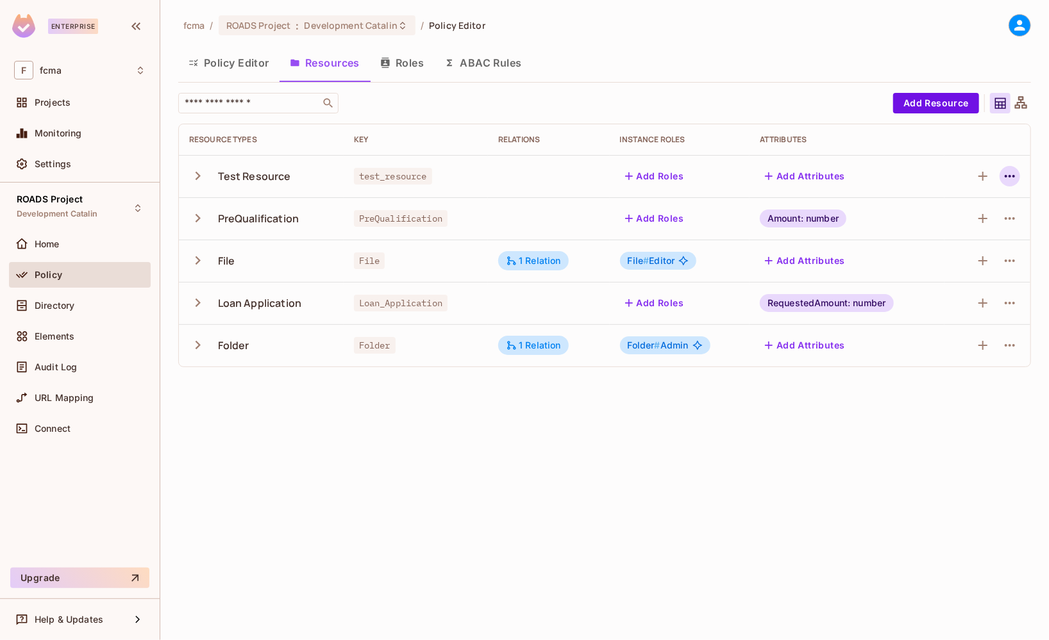
click at [1011, 175] on icon "button" at bounding box center [1009, 176] width 15 height 15
click at [960, 224] on div "Edit Resource" at bounding box center [954, 226] width 60 height 13
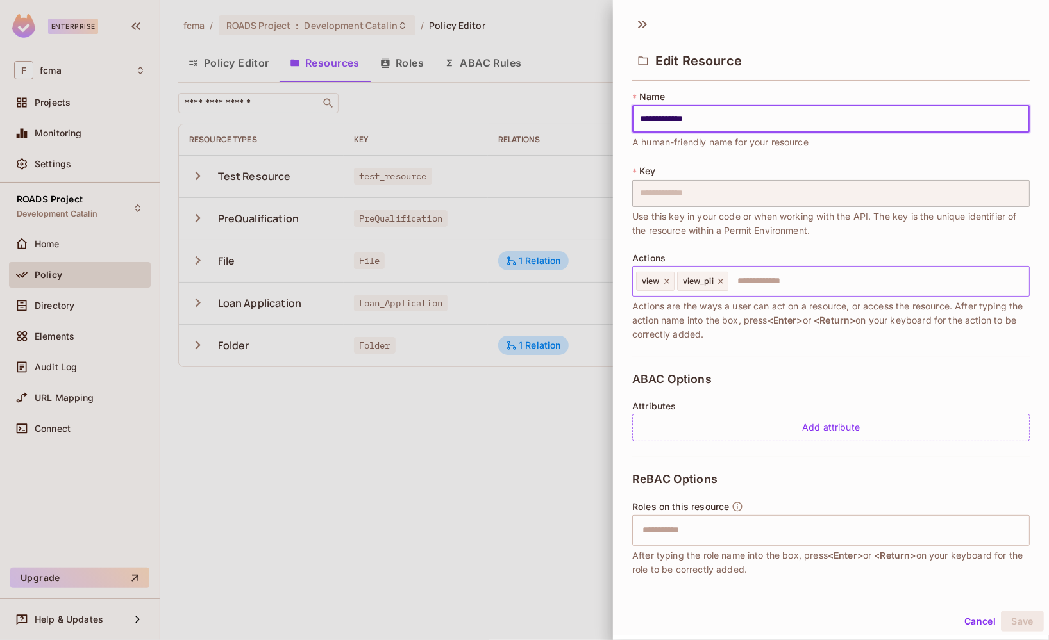
click at [787, 280] on input "text" at bounding box center [876, 282] width 294 height 26
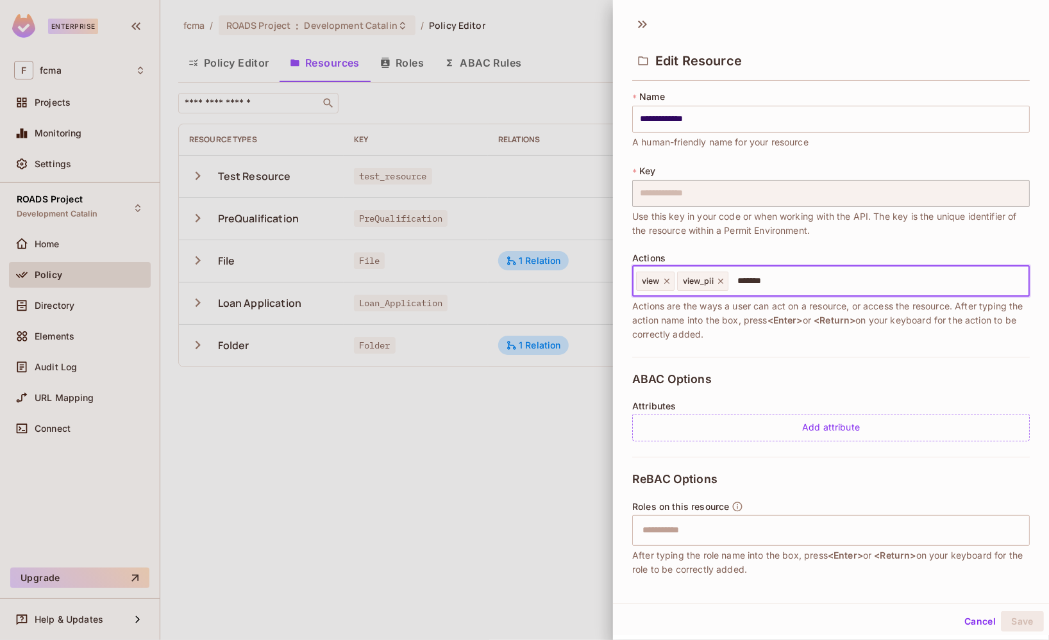
type input "********"
click at [764, 280] on icon at bounding box center [763, 281] width 5 height 5
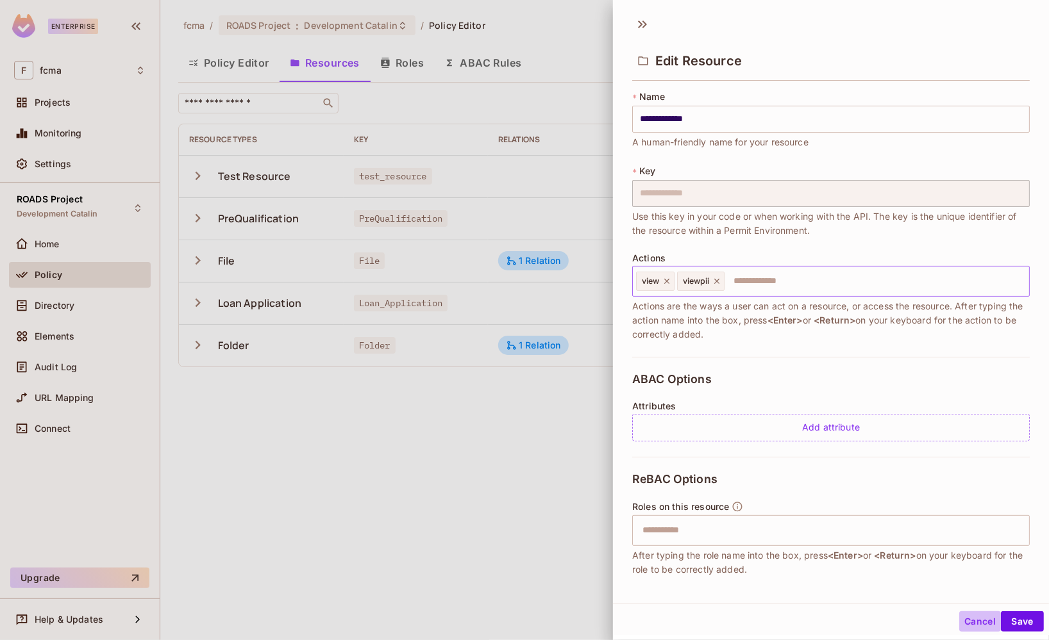
click at [965, 620] on button "Cancel" at bounding box center [980, 621] width 42 height 21
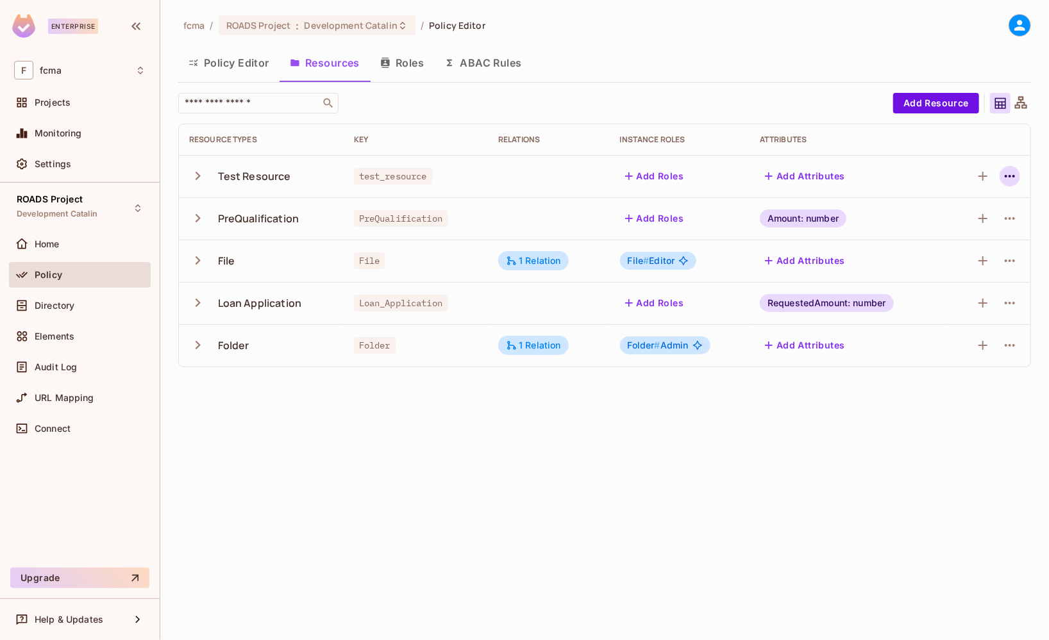
click at [1006, 171] on icon "button" at bounding box center [1009, 176] width 15 height 15
click at [950, 225] on div "Edit Resource" at bounding box center [954, 226] width 60 height 13
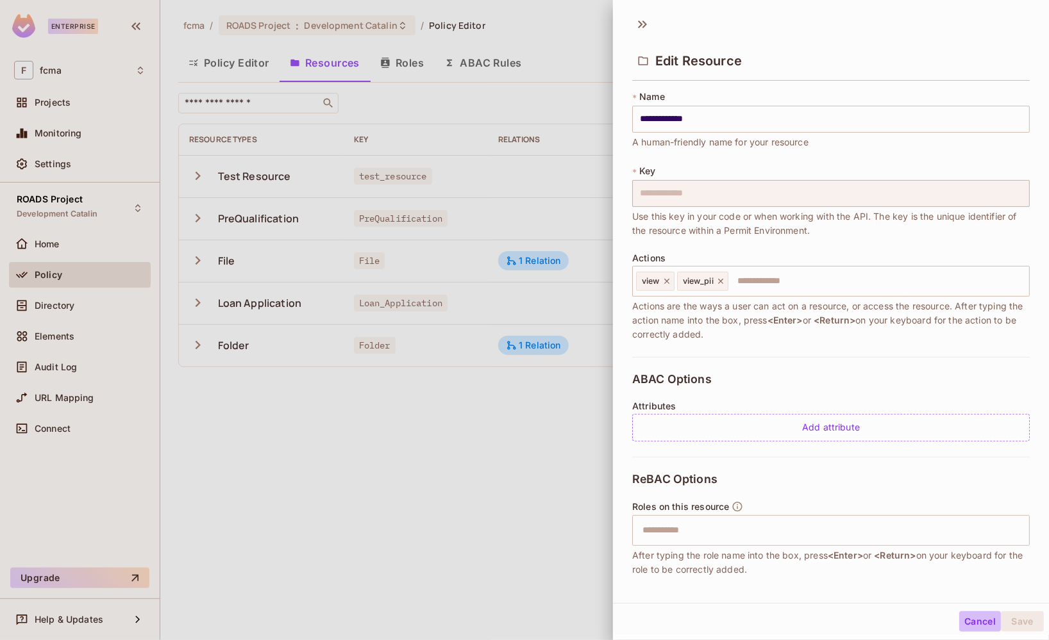
click at [965, 615] on button "Cancel" at bounding box center [980, 621] width 42 height 21
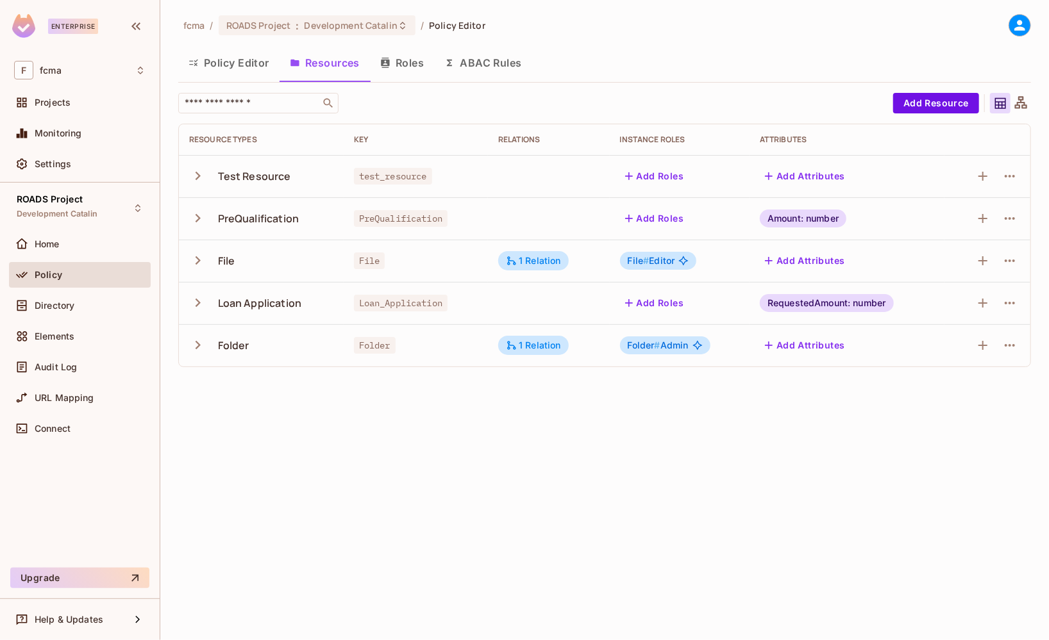
click at [465, 460] on div "fcma / ROADS Project : Development Catalin / Policy Editor Policy Editor Resour…" at bounding box center [604, 320] width 888 height 640
click at [455, 462] on div "fcma / ROADS Project : Development Catalin / Policy Editor Policy Editor Resour…" at bounding box center [604, 320] width 888 height 640
click at [545, 455] on div "fcma / ROADS Project : Development Catalin / Policy Editor Policy Editor Resour…" at bounding box center [604, 320] width 888 height 640
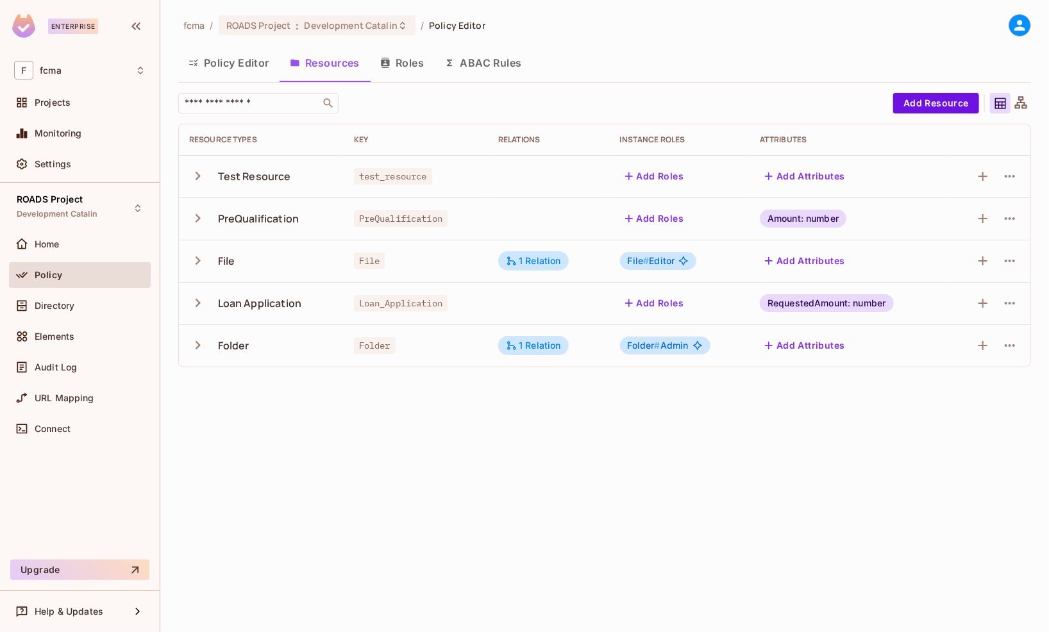
click at [451, 441] on div "fcma / ROADS Project : Development Catalin / Policy Editor Policy Editor Resour…" at bounding box center [604, 316] width 888 height 632
click at [652, 2] on div "fcma / ROADS Project : Development Catalin / Policy Editor Policy Editor Resour…" at bounding box center [604, 316] width 888 height 632
click at [195, 173] on icon "button" at bounding box center [197, 175] width 17 height 17
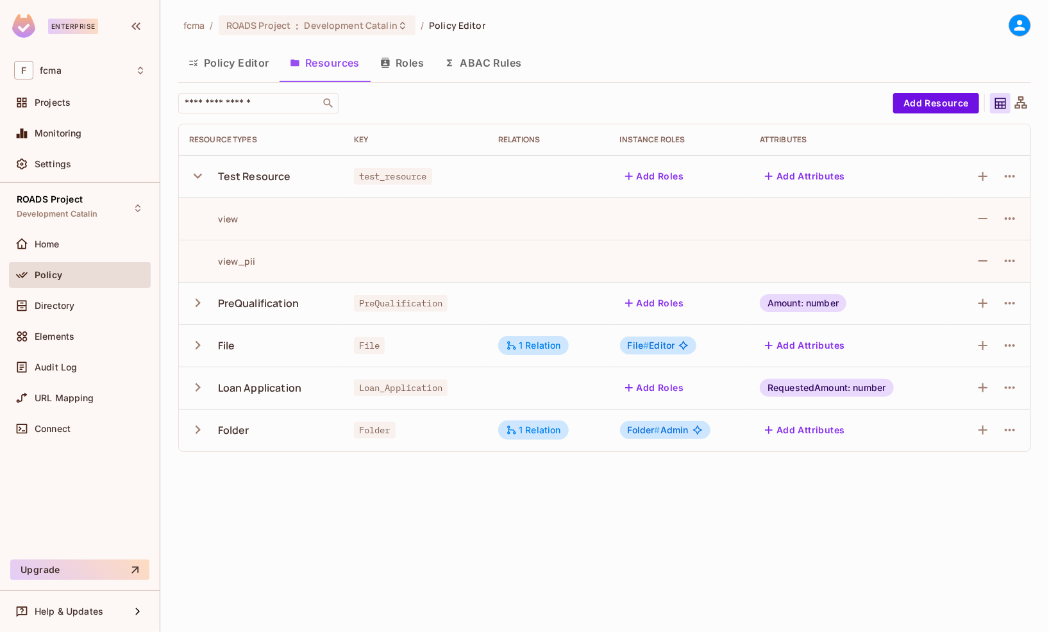
click at [195, 173] on icon "button" at bounding box center [197, 175] width 17 height 17
